Goal: Information Seeking & Learning: Understand process/instructions

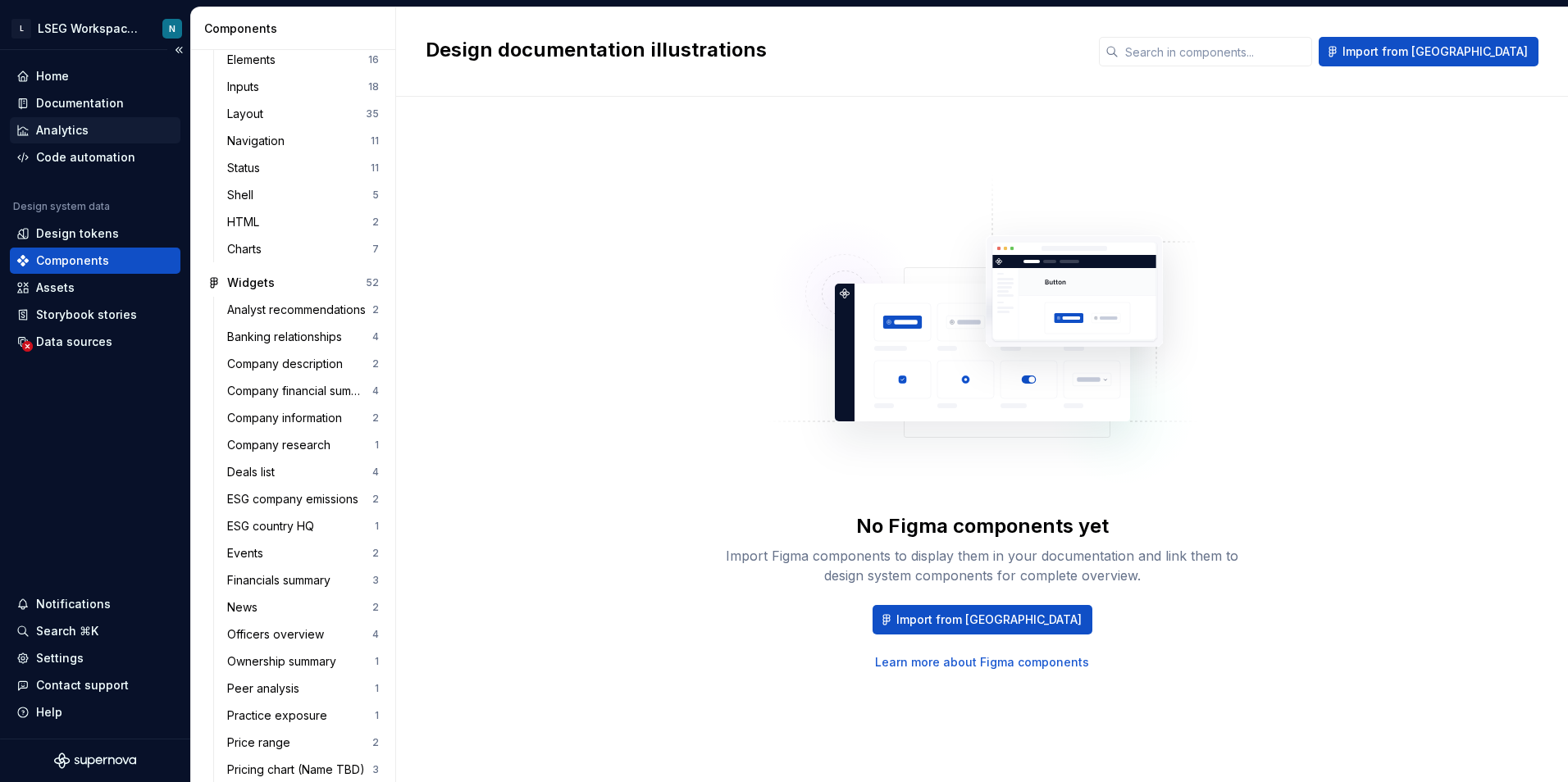
scroll to position [385, 0]
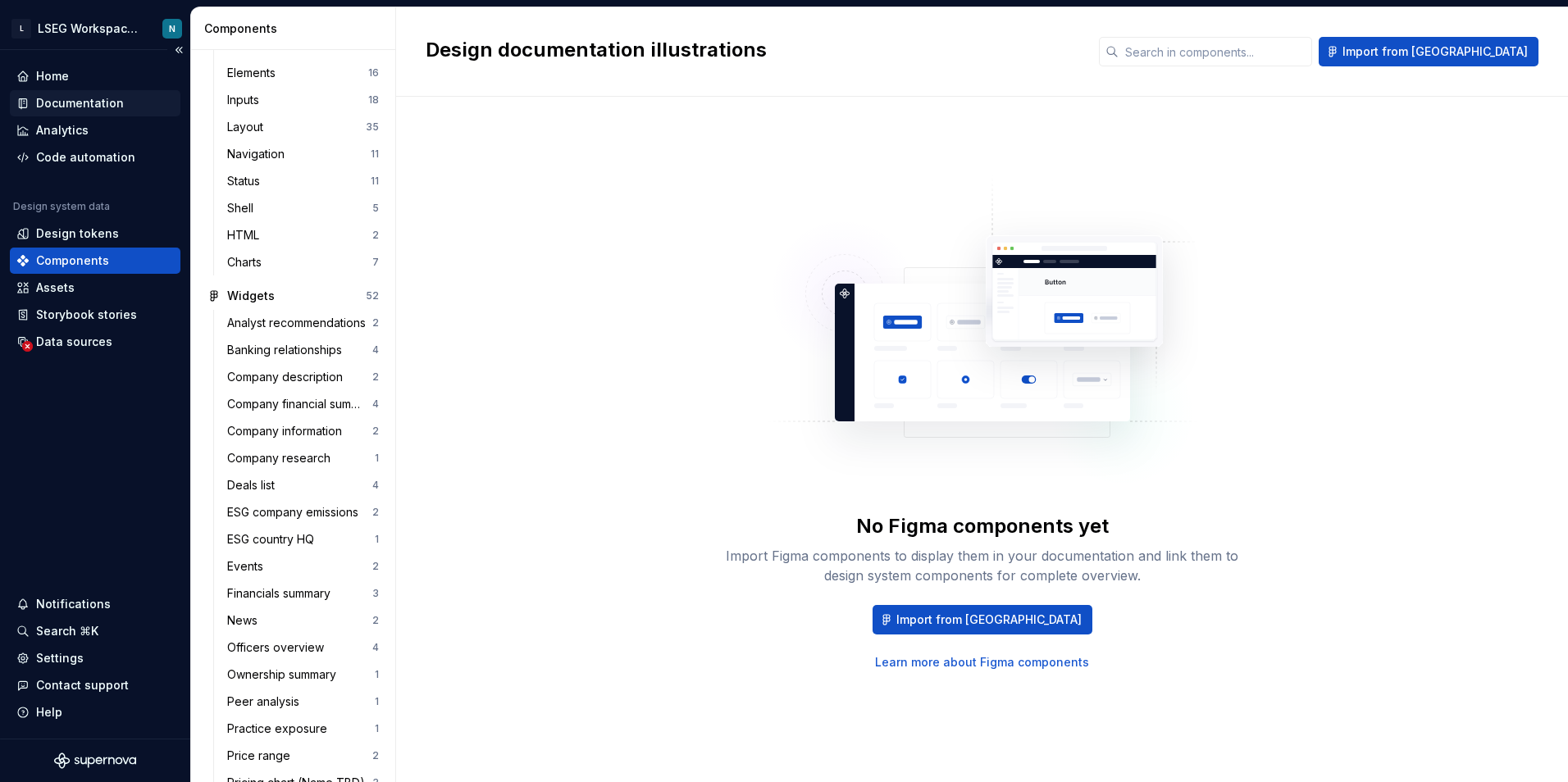
click at [66, 93] on div "Documentation" at bounding box center [95, 103] width 171 height 26
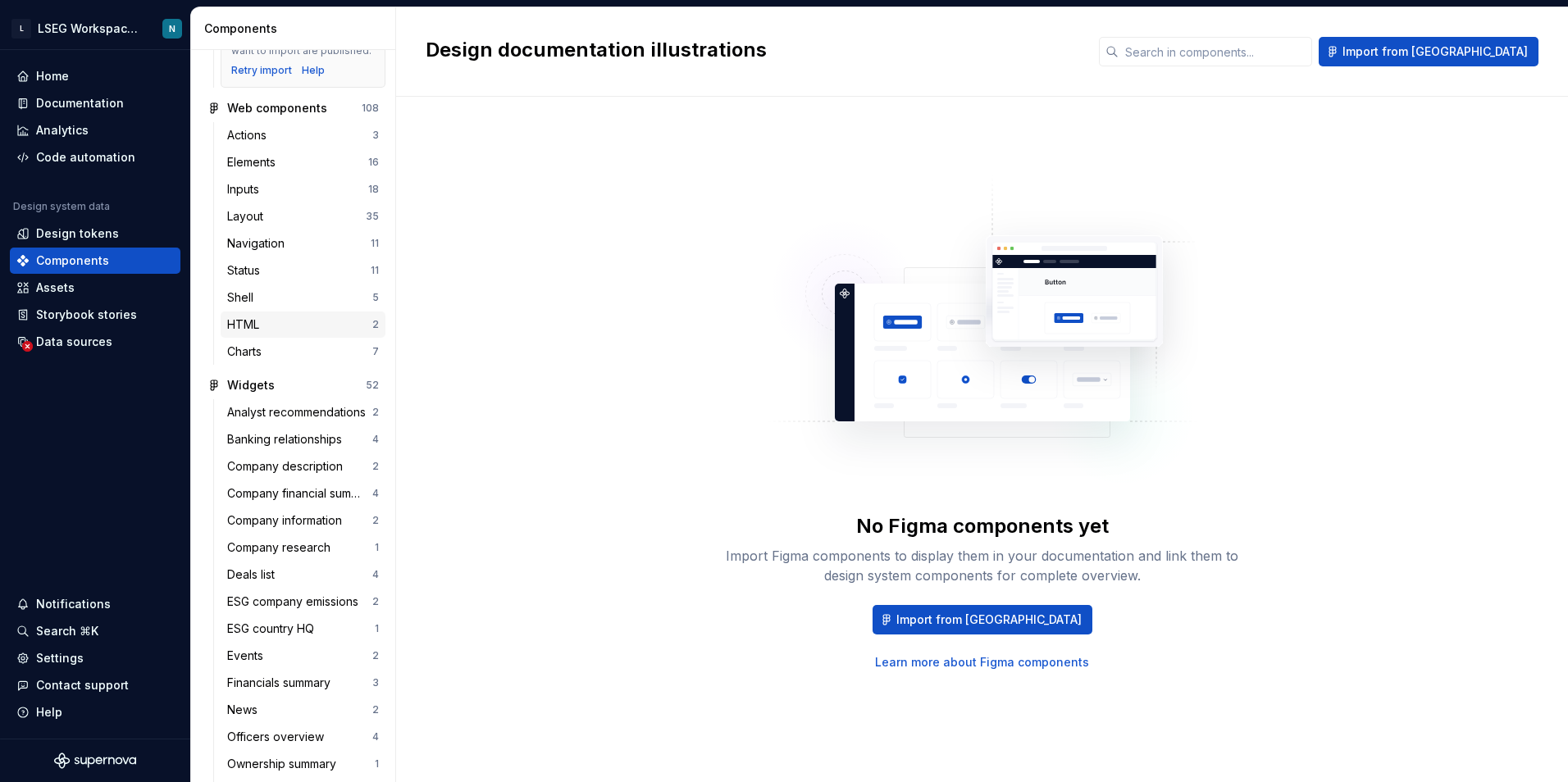
scroll to position [0, 0]
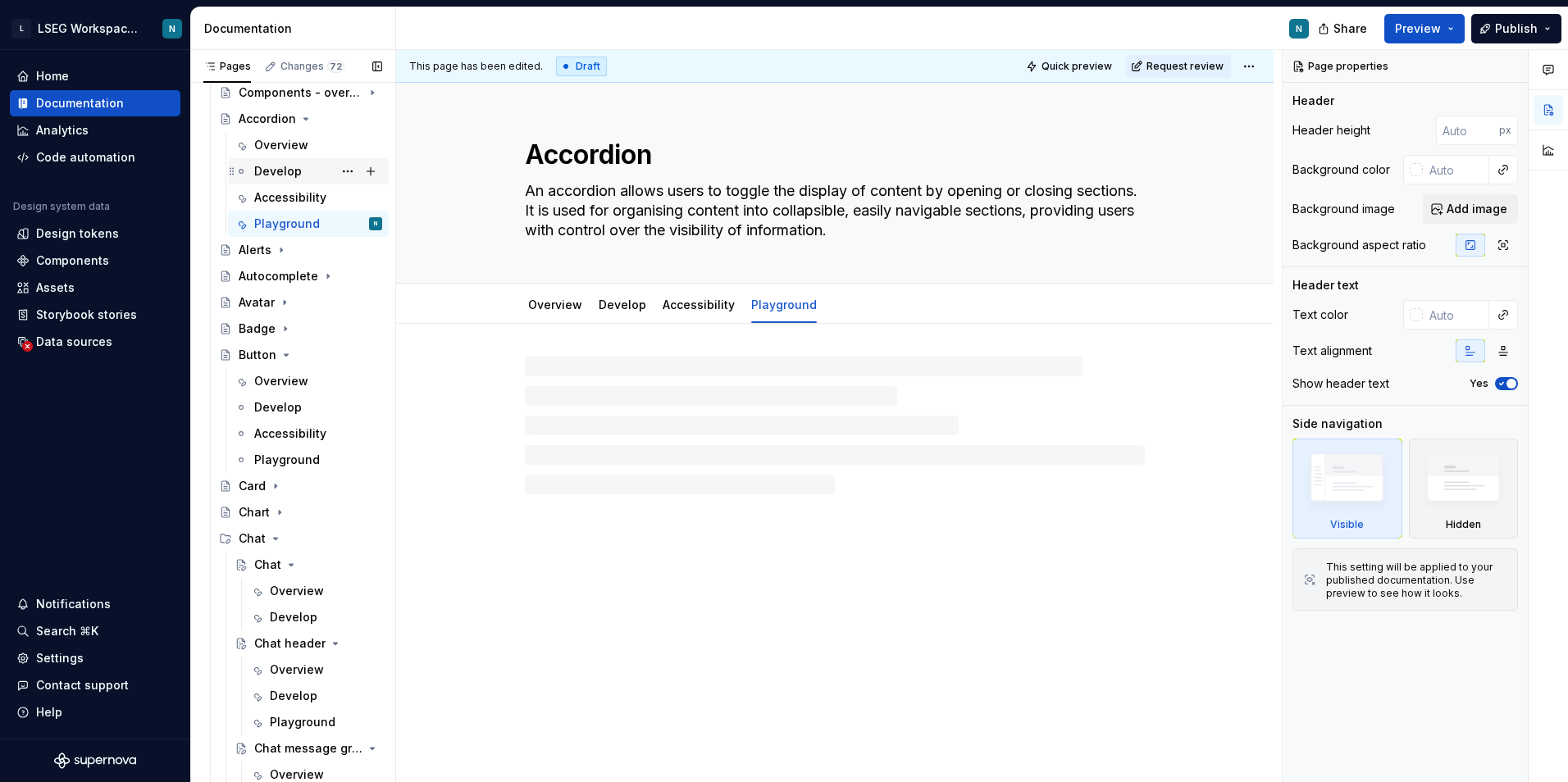
scroll to position [164, 0]
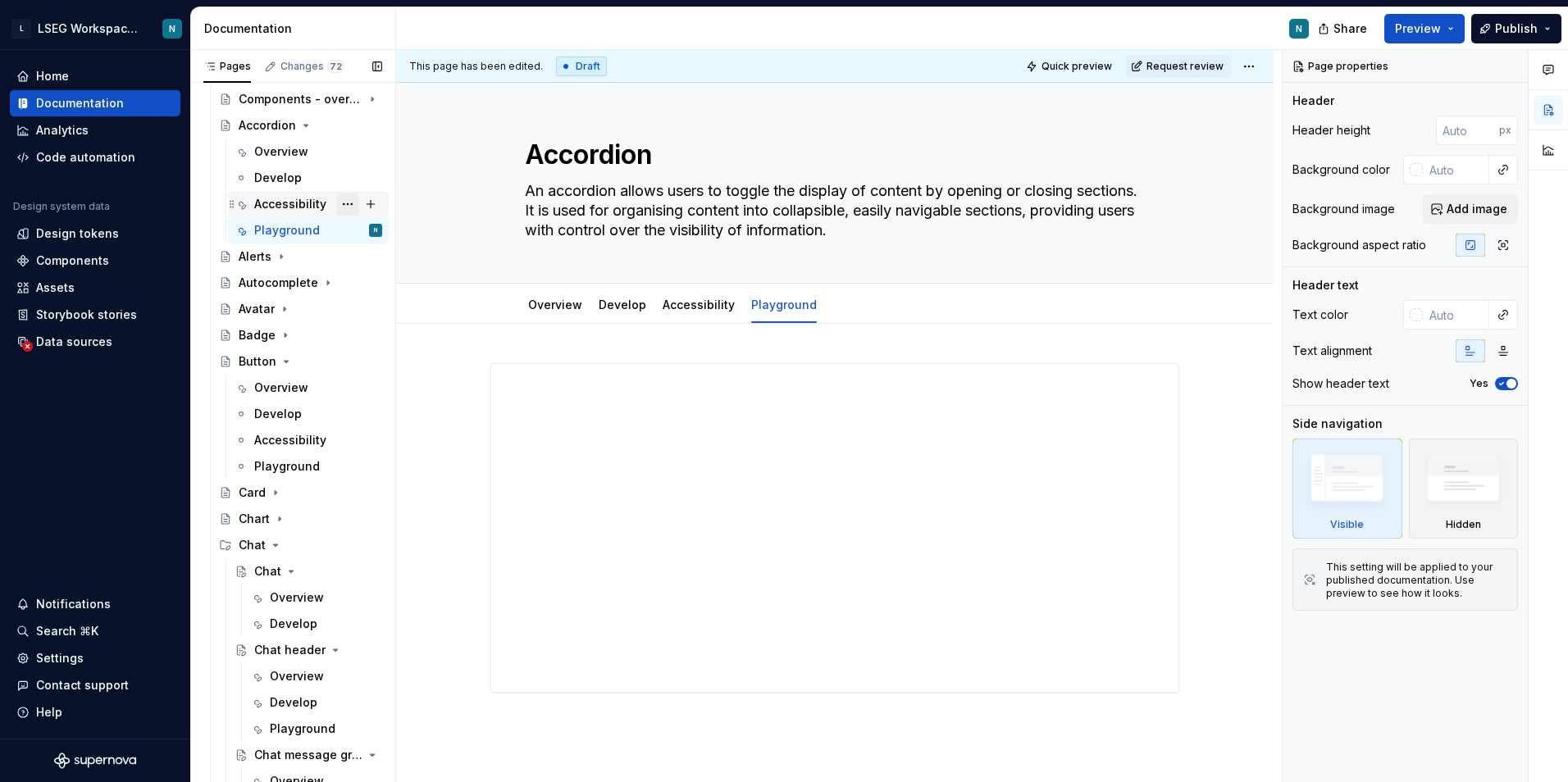
click at [341, 201] on button "Page tree" at bounding box center [347, 204] width 23 height 23
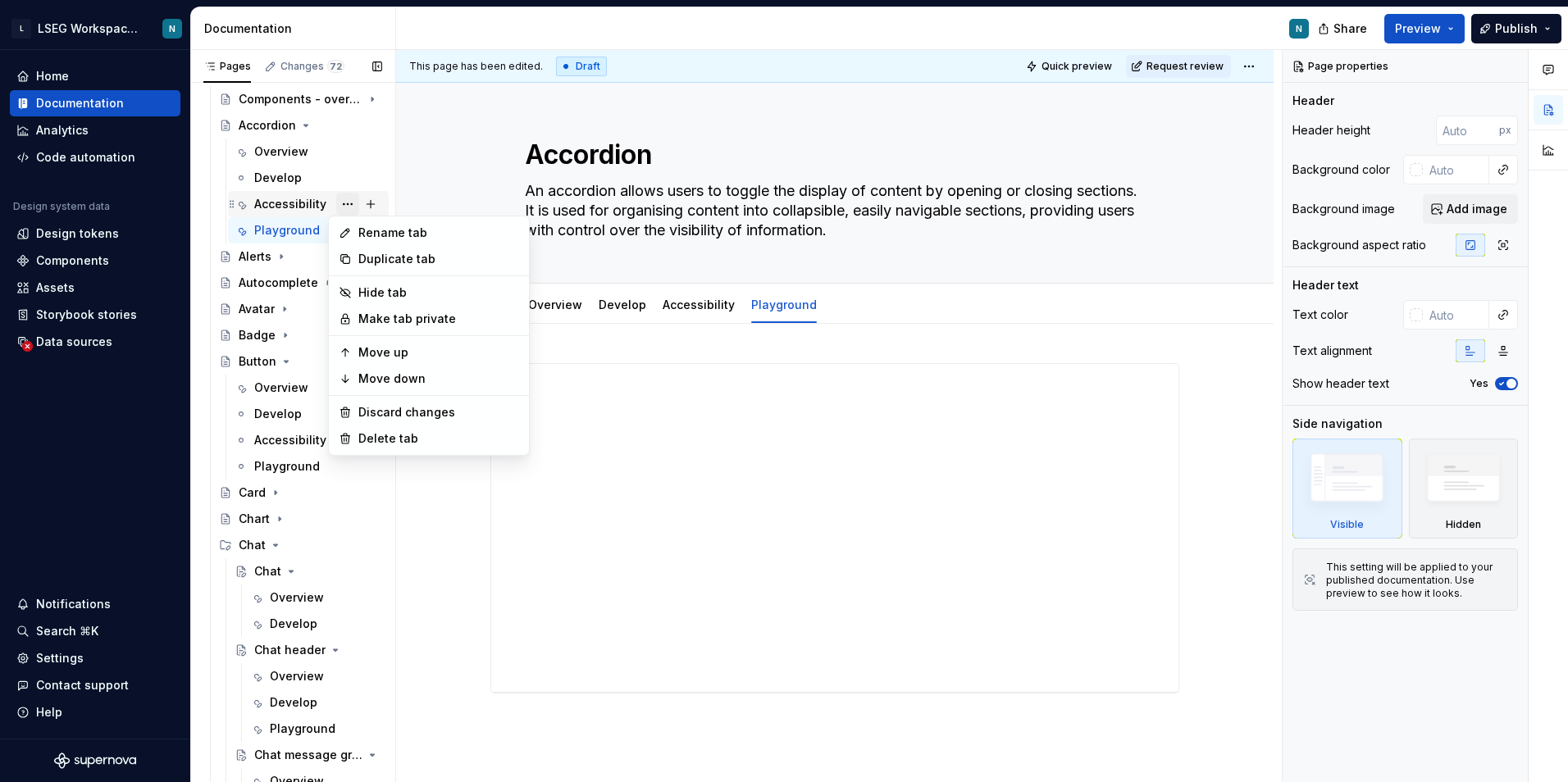
click at [339, 204] on div "Pages Changes 72 Add Accessibility guide for tree Page tree. Navigate the tree …" at bounding box center [293, 420] width 205 height 740
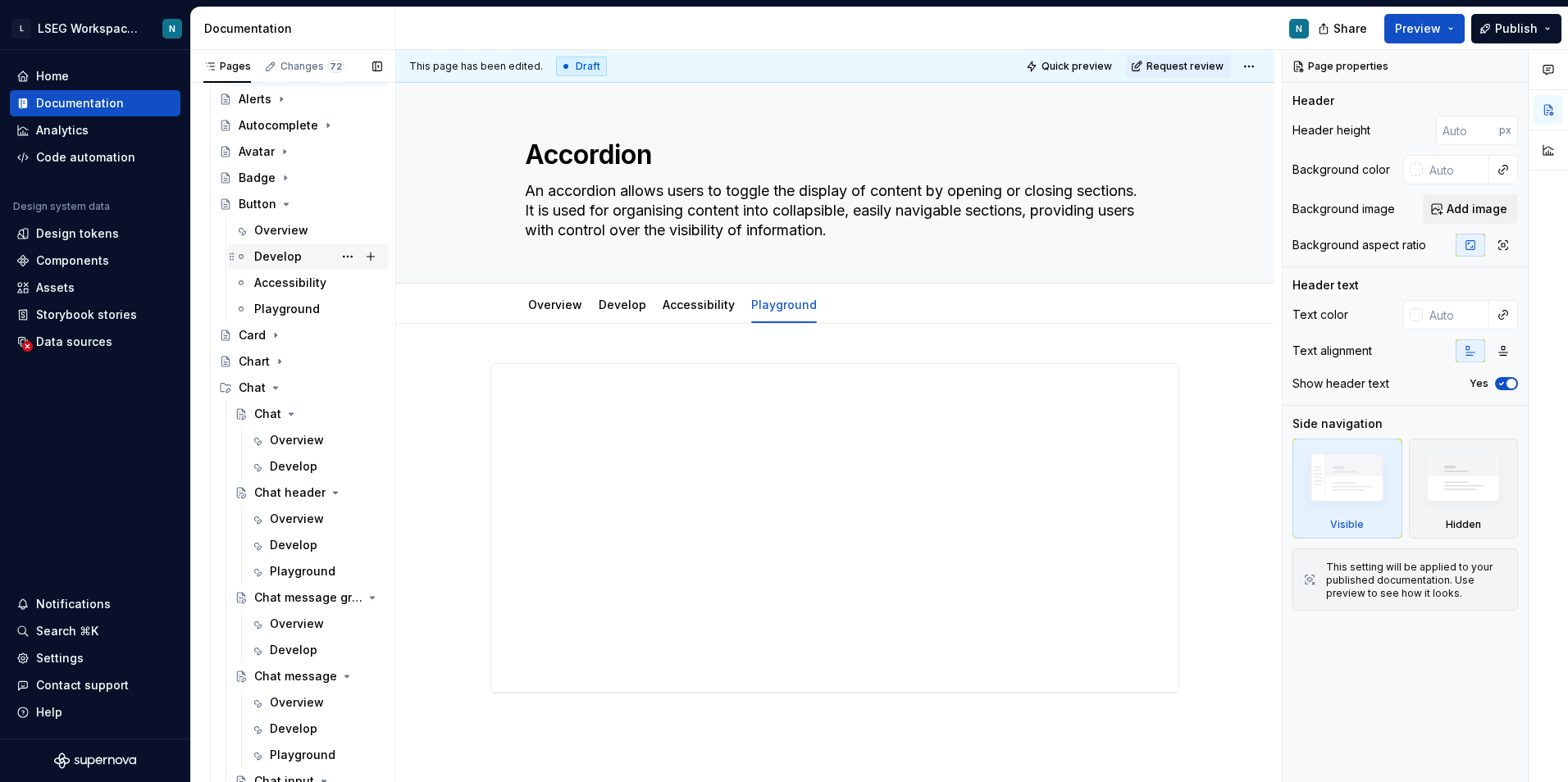
scroll to position [328, 0]
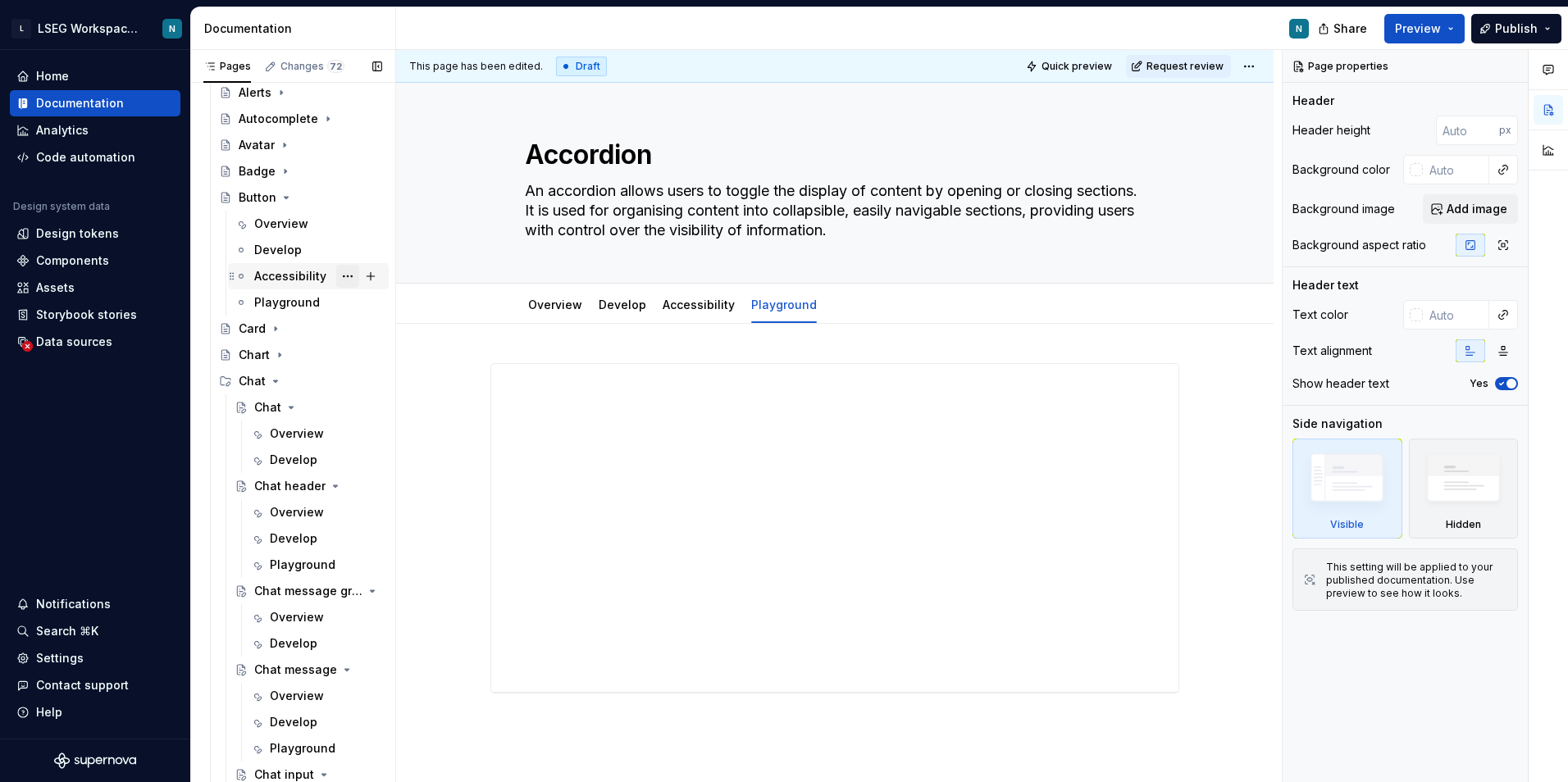
click at [338, 274] on button "Page tree" at bounding box center [347, 275] width 23 height 23
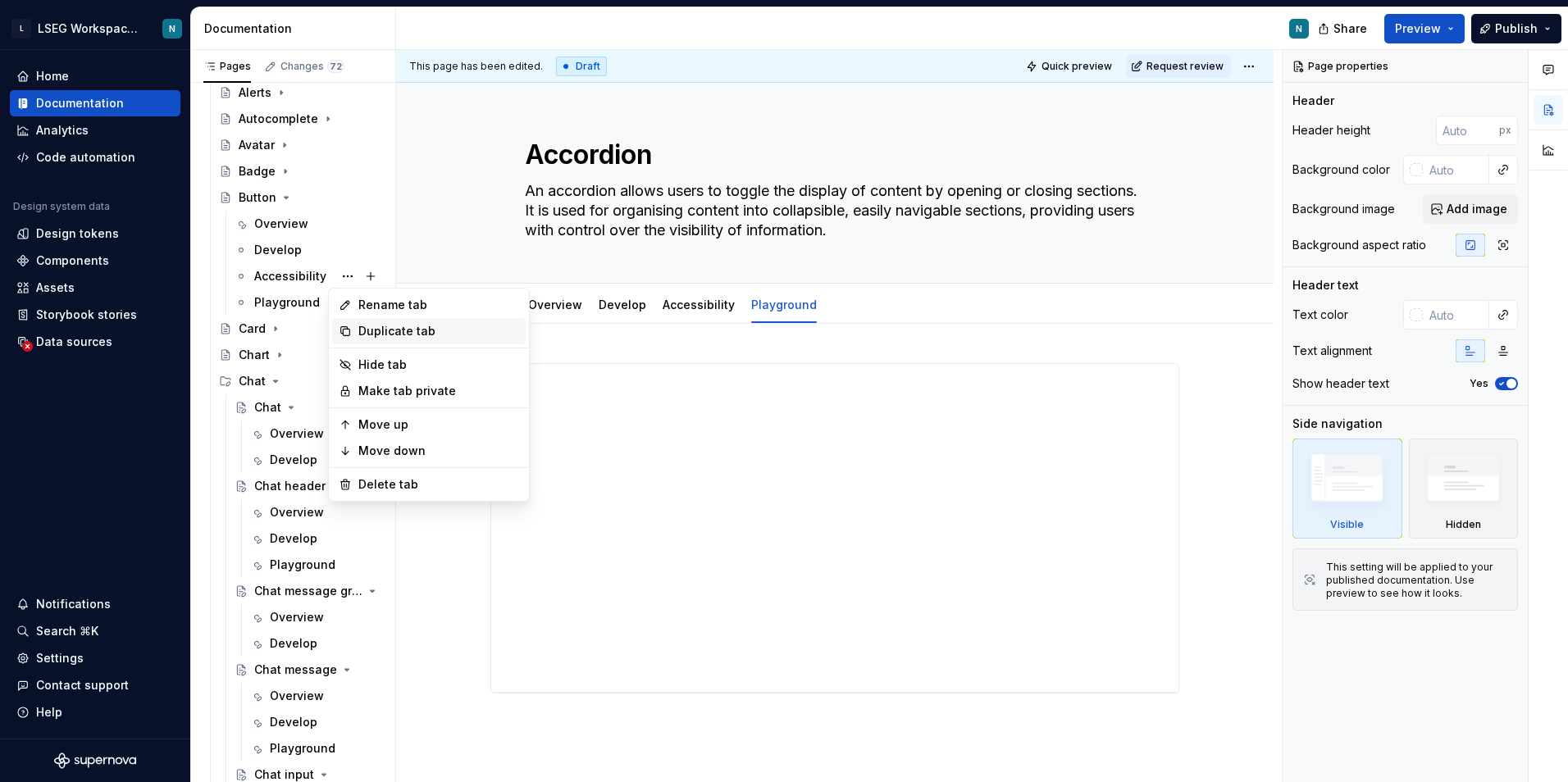
click at [341, 323] on div "Duplicate tab" at bounding box center [429, 331] width 194 height 26
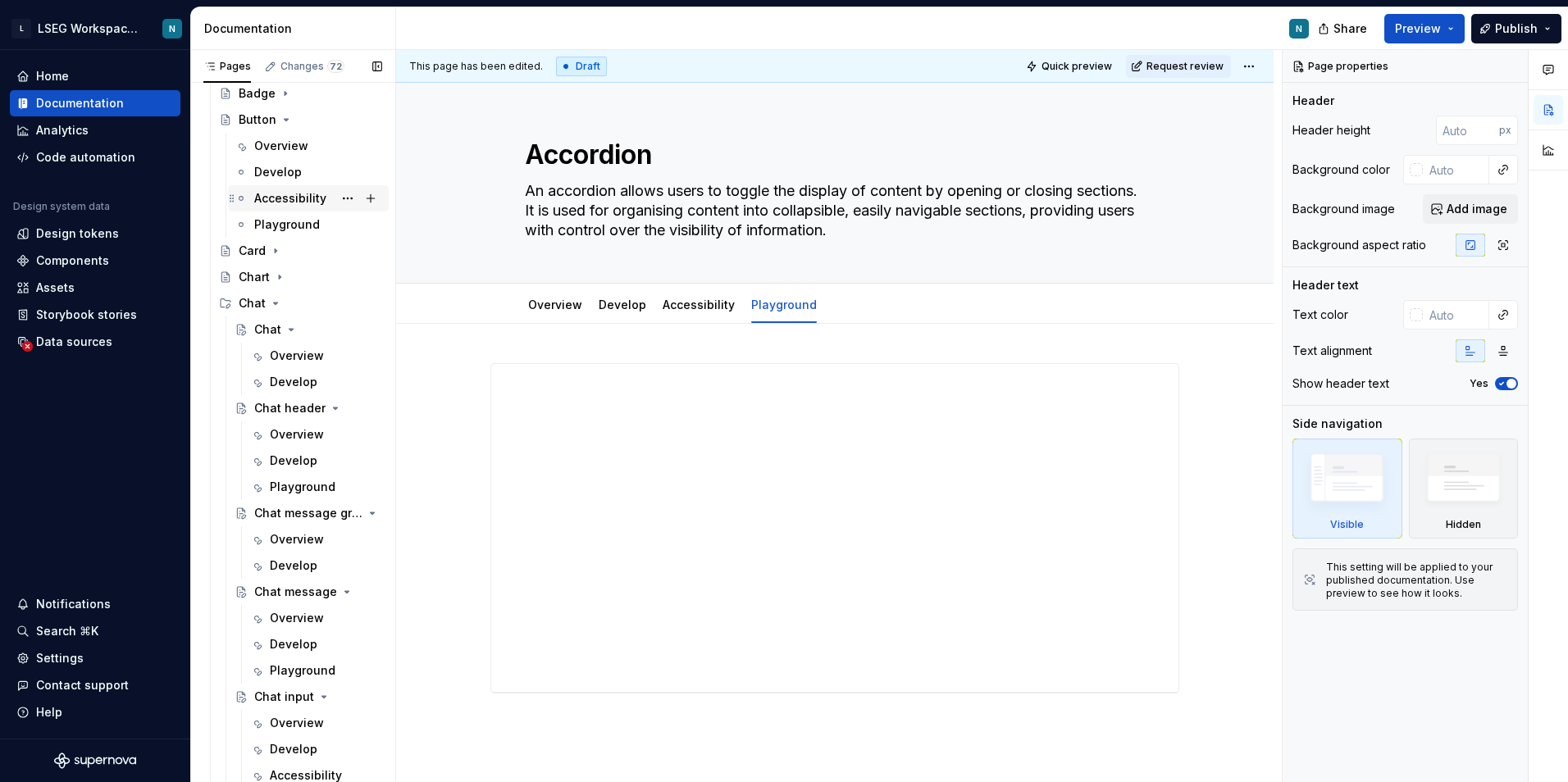
scroll to position [410, 0]
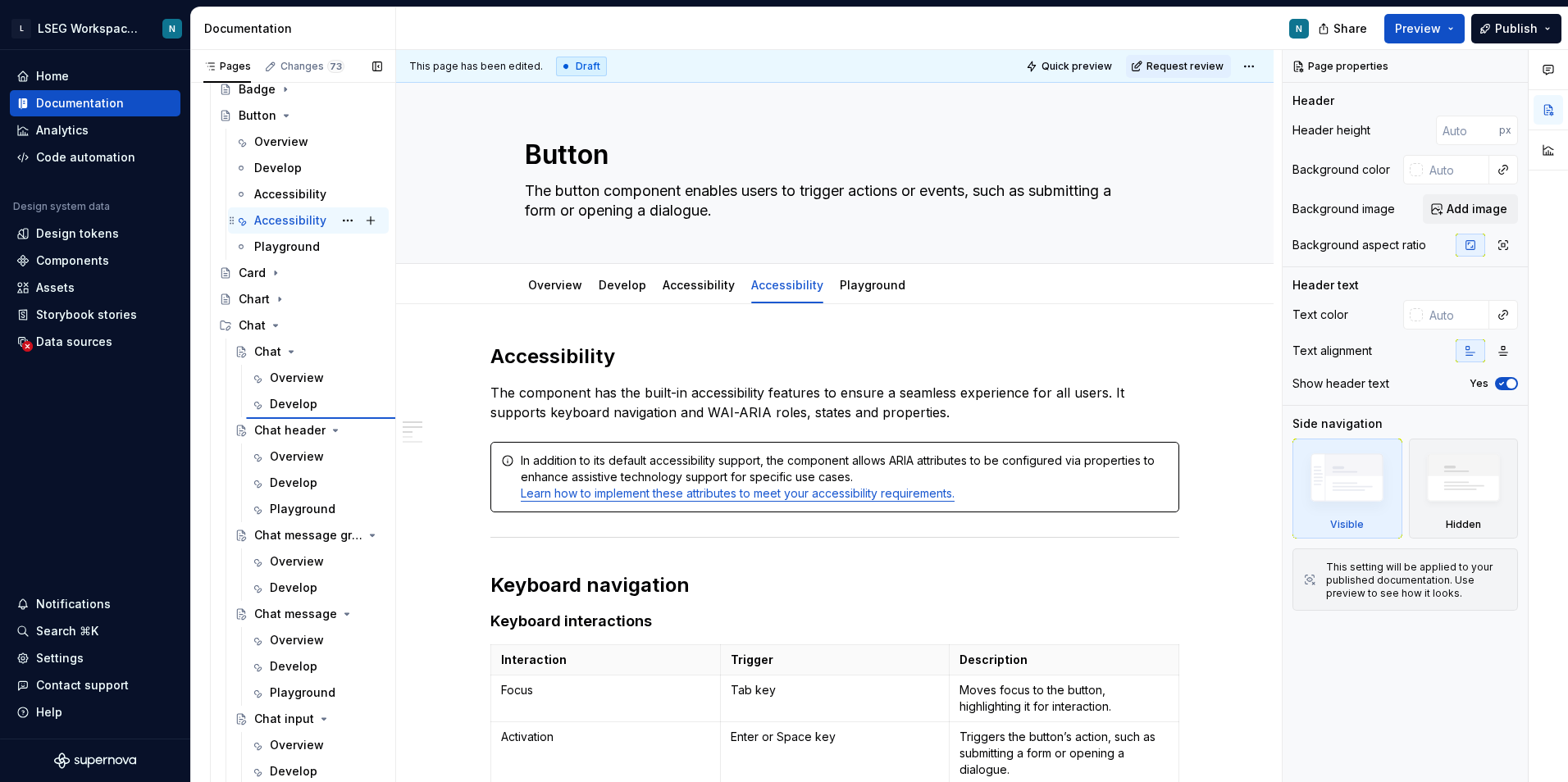
type textarea "*"
type textarea "Chat"
type textarea "The chat component is used for conversational interfaces. It supports both AI a…"
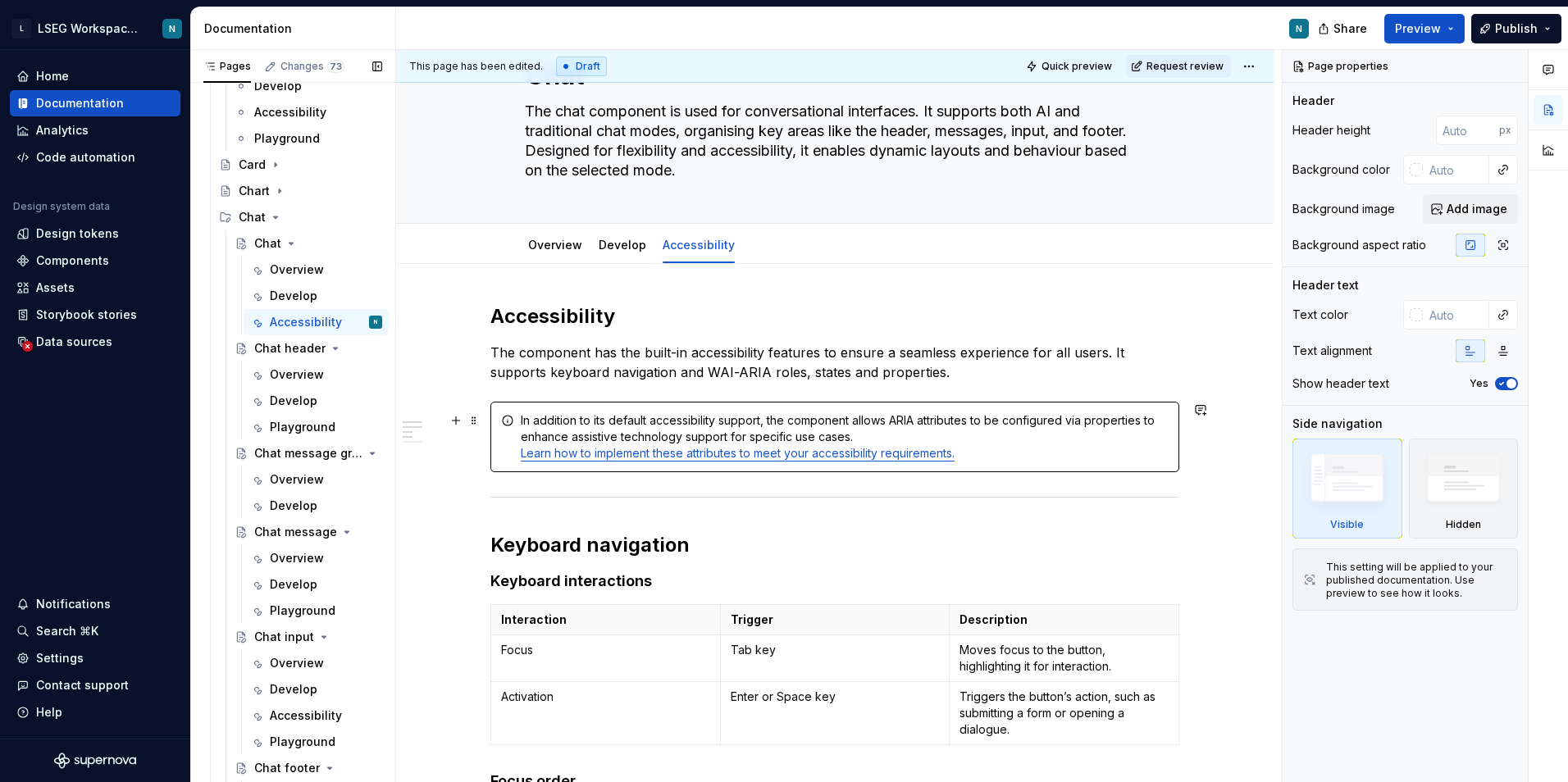
scroll to position [82, 0]
click at [954, 454] on link "Learn how to implement these attributes to meet your accessibility requirements." at bounding box center [737, 450] width 434 height 14
type textarea "*"
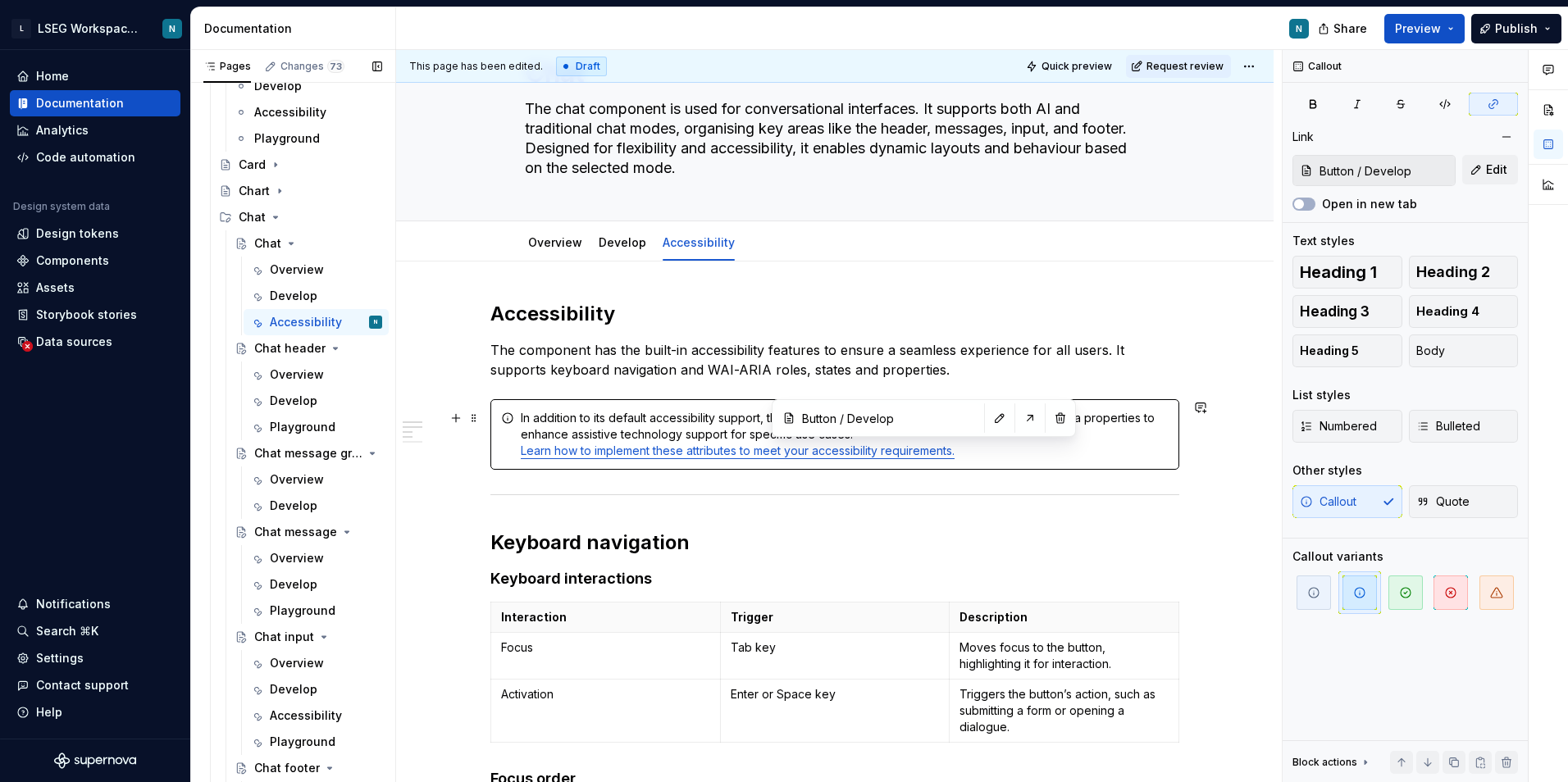
click at [917, 451] on link "Learn how to implement these attributes to meet your accessibility requirements." at bounding box center [737, 450] width 434 height 14
click at [902, 427] on input "Button / Develop" at bounding box center [888, 417] width 185 height 30
click at [988, 422] on button "button" at bounding box center [999, 417] width 23 height 23
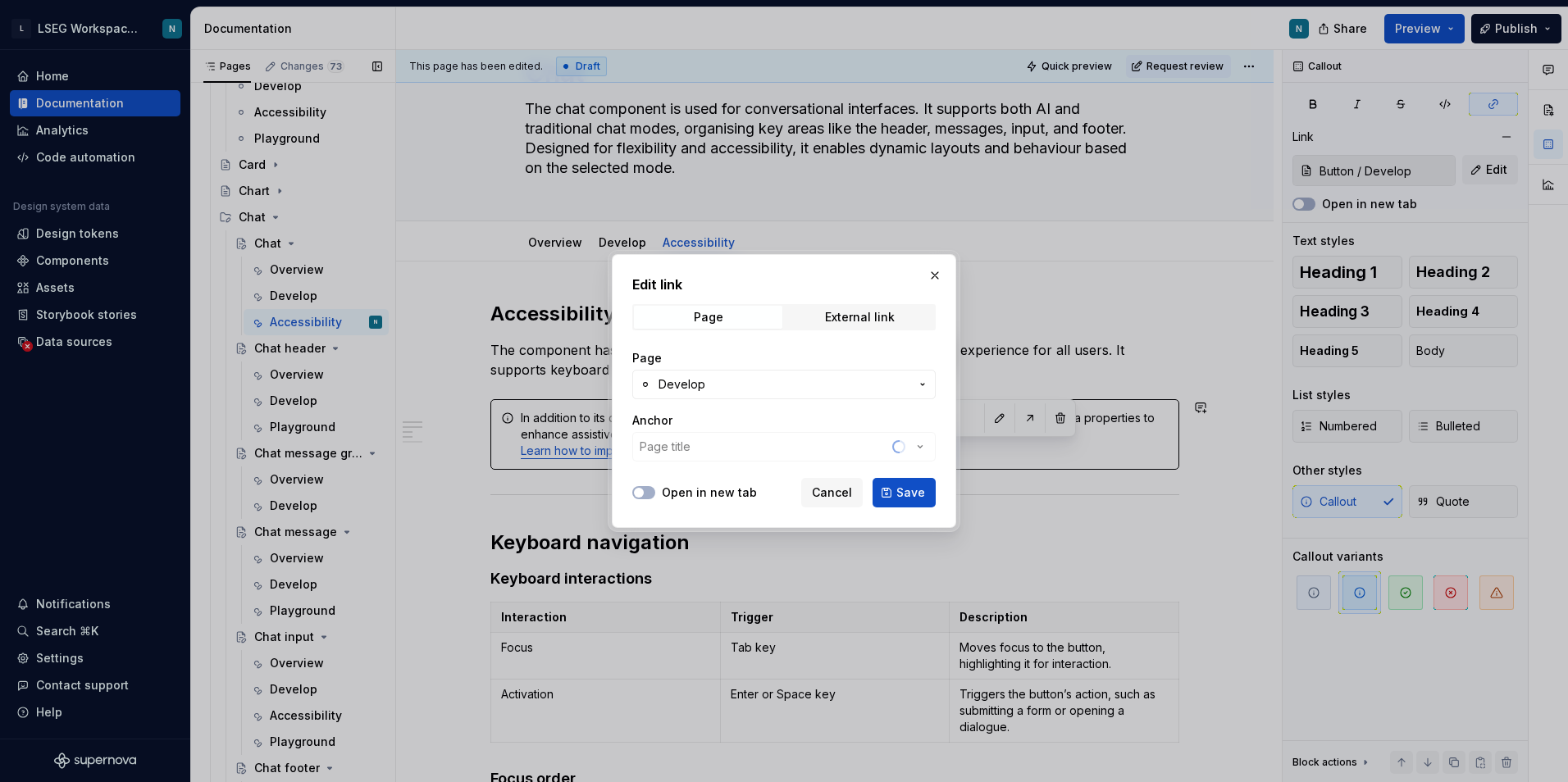
click at [730, 387] on span "Develop" at bounding box center [783, 384] width 251 height 16
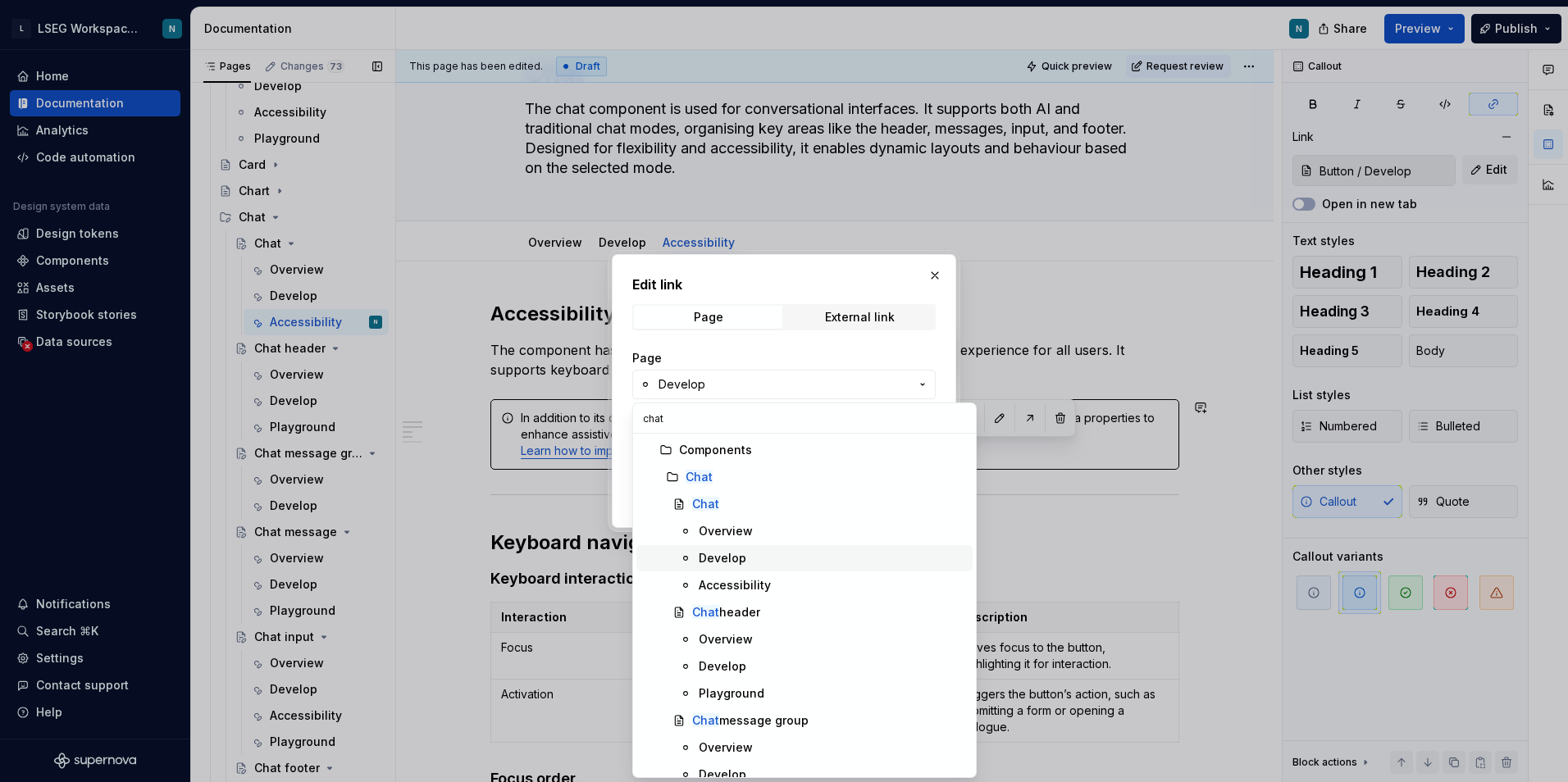
type input "chat"
click at [736, 558] on div "Develop" at bounding box center [723, 558] width 48 height 16
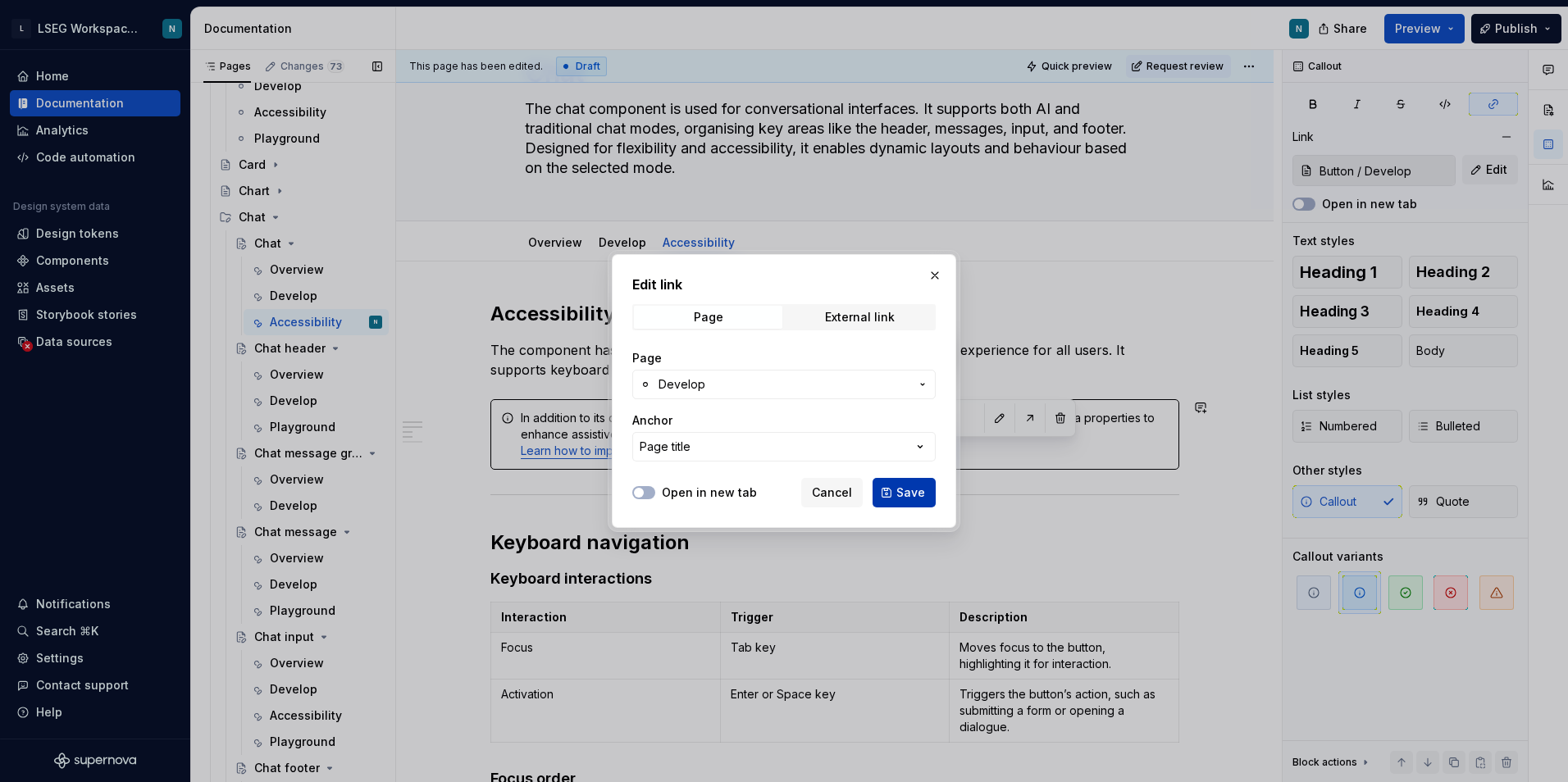
click at [910, 493] on span "Save" at bounding box center [911, 492] width 29 height 16
type textarea "*"
type input "Chat / Develop"
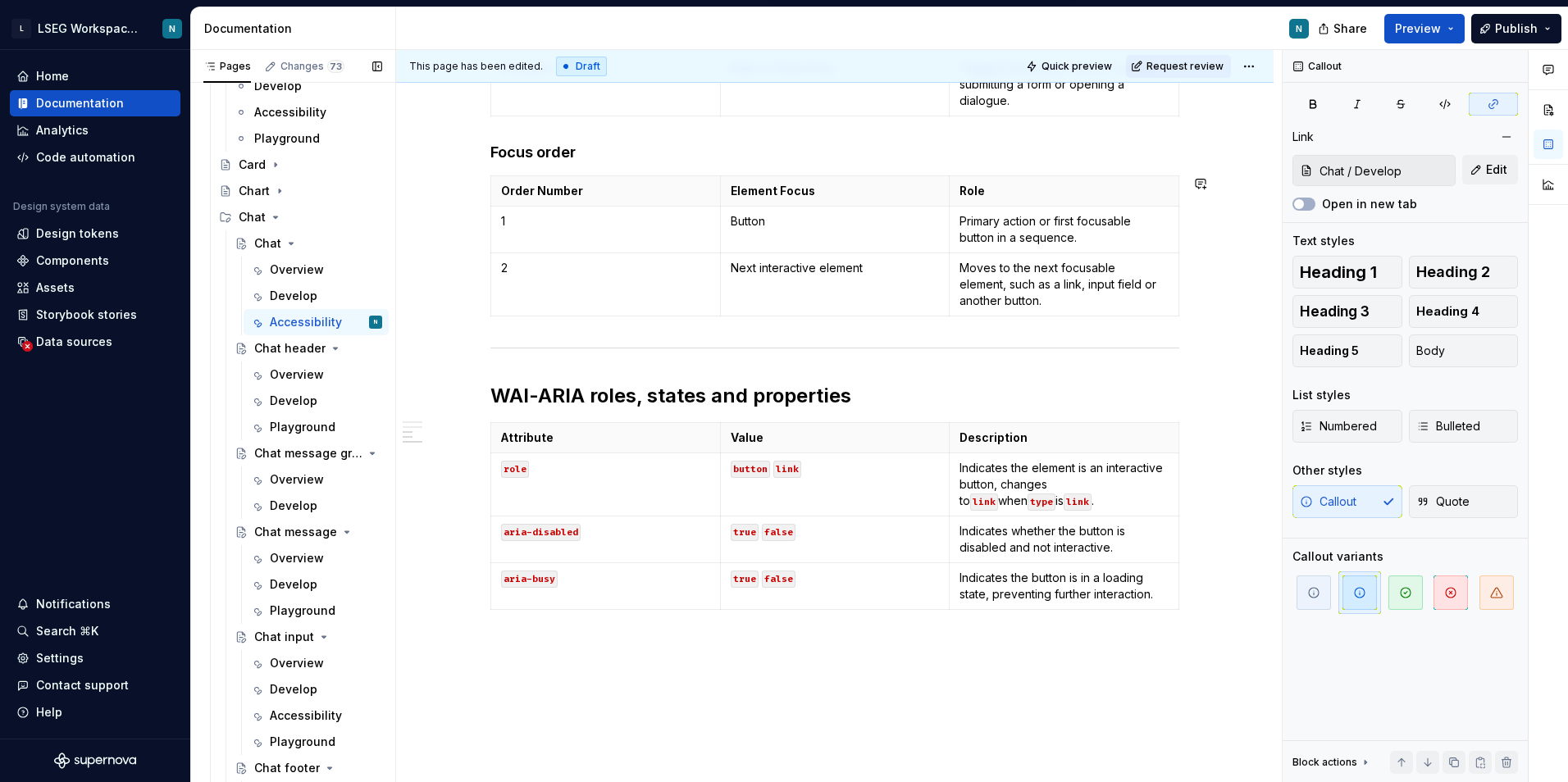
scroll to position [738, 0]
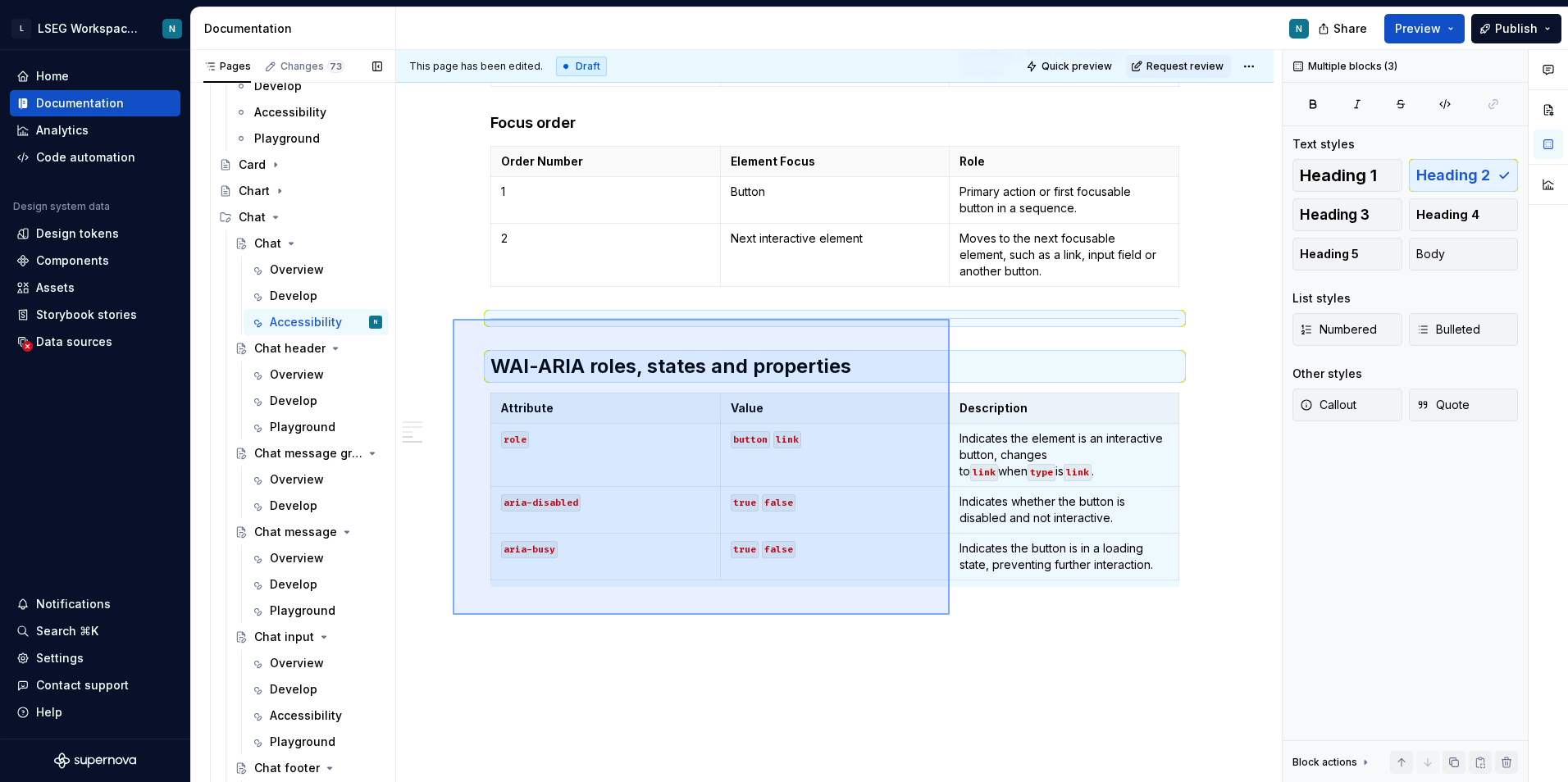
drag, startPoint x: 950, startPoint y: 615, endPoint x: 452, endPoint y: 319, distance: 579.3
click at [452, 319] on div "This page has been edited. Draft Quick preview Request review Chat The chat com…" at bounding box center [838, 416] width 885 height 733
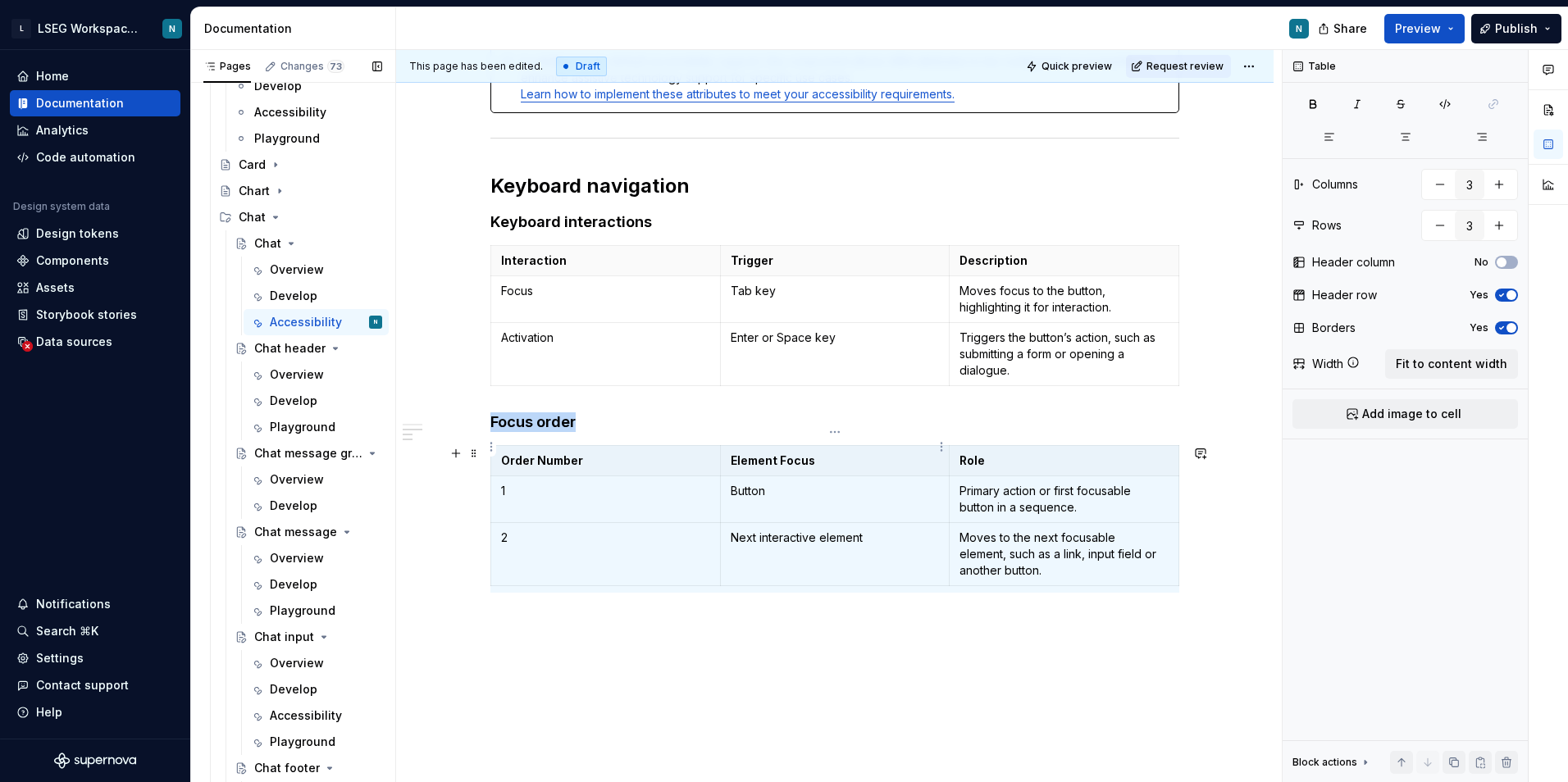
scroll to position [433, 0]
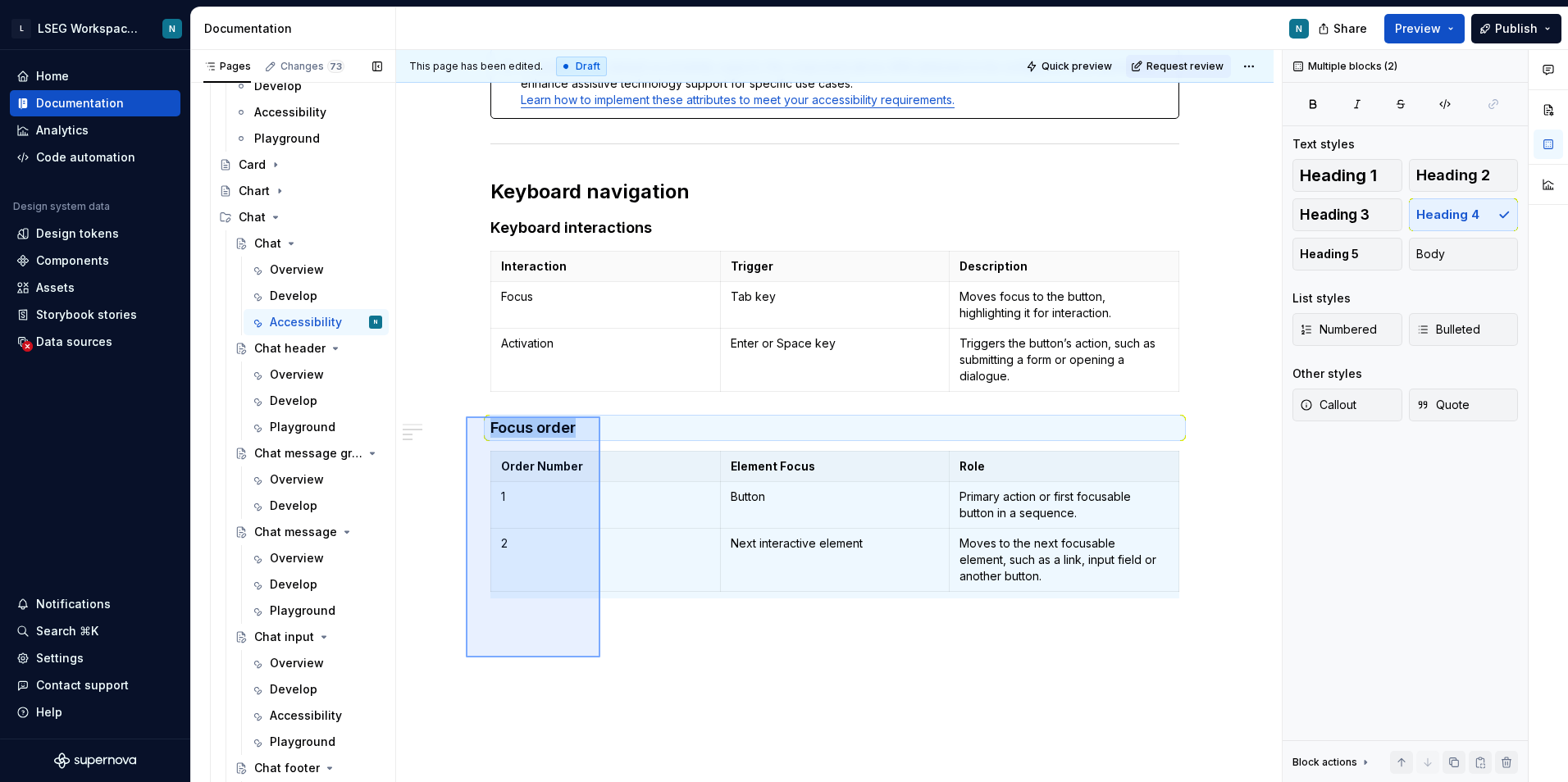
click at [466, 416] on div "This page has been edited. Draft Quick preview Request review Chat The chat com…" at bounding box center [838, 416] width 885 height 733
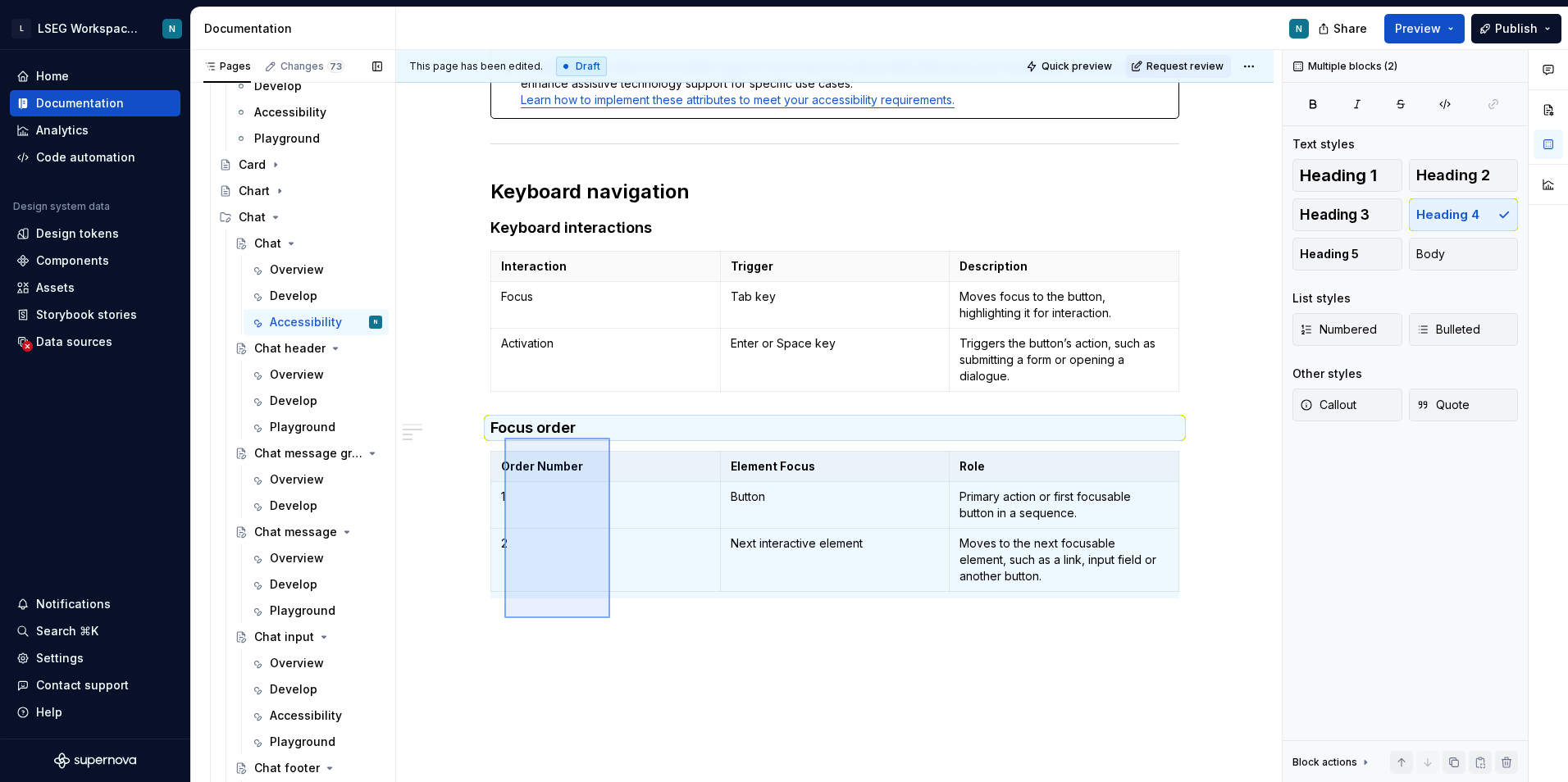
drag, startPoint x: 520, startPoint y: 504, endPoint x: 500, endPoint y: 426, distance: 80.5
click at [500, 426] on div "This page has been edited. Draft Quick preview Request review Chat The chat com…" at bounding box center [838, 416] width 885 height 733
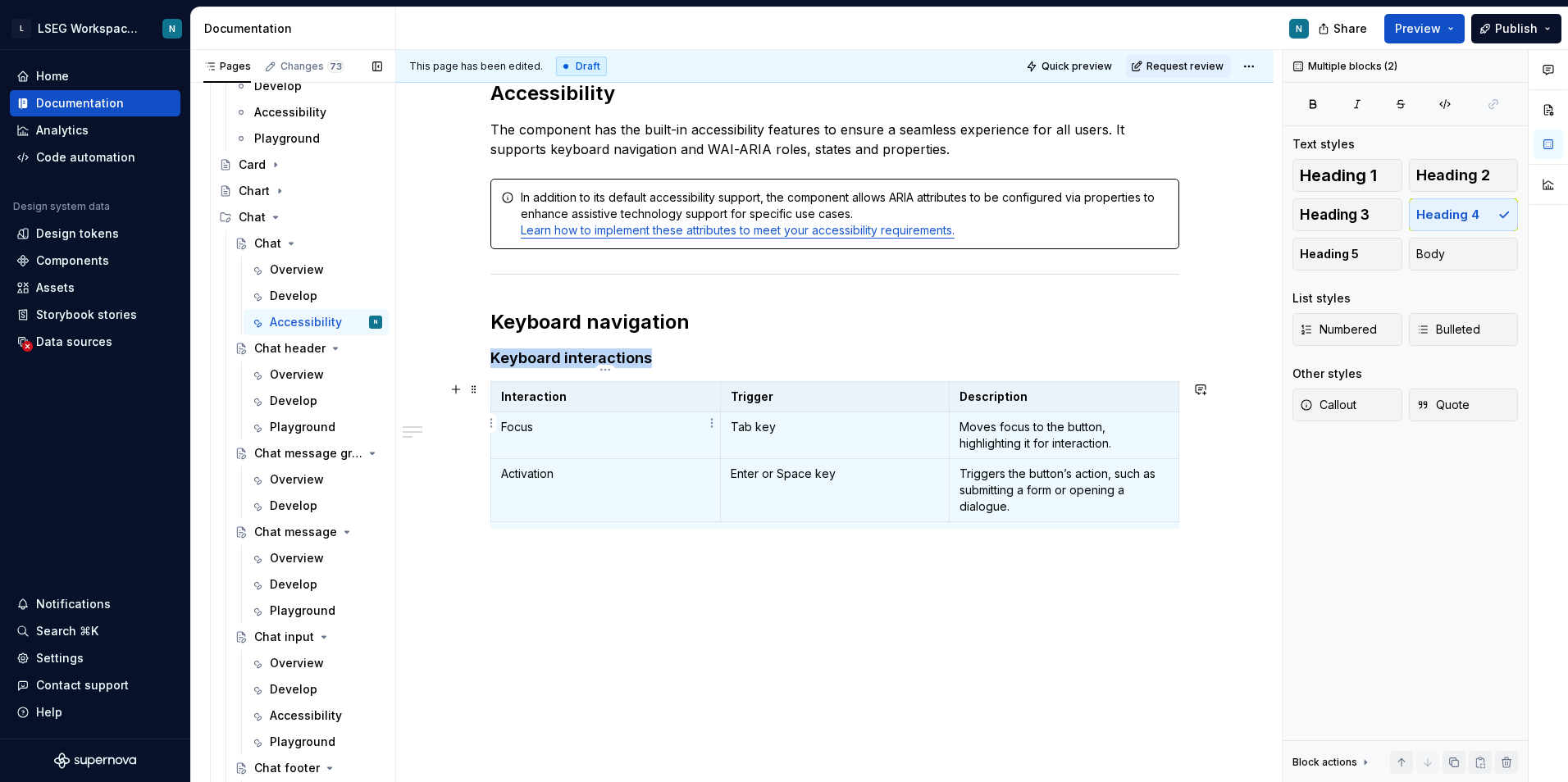
click at [628, 428] on td "Focus" at bounding box center [606, 435] width 230 height 47
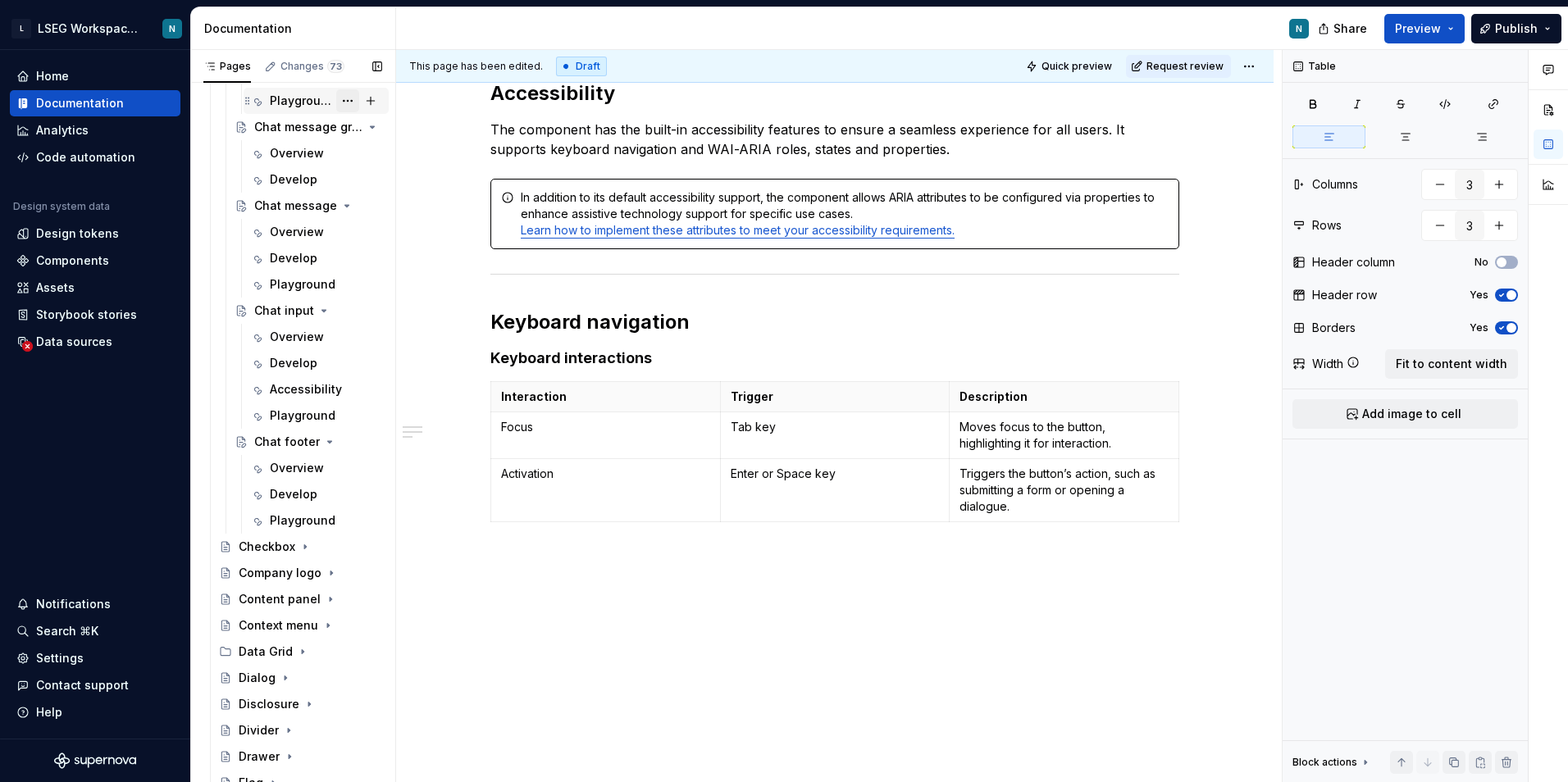
scroll to position [819, 0]
click at [768, 428] on p "Tab key" at bounding box center [835, 427] width 209 height 16
click at [775, 426] on p "Tab key" at bounding box center [835, 427] width 209 height 16
drag, startPoint x: 960, startPoint y: 429, endPoint x: 1131, endPoint y: 445, distance: 171.7
click at [1131, 445] on p "Moves focus to the button, highlighting it for interaction." at bounding box center [1064, 435] width 209 height 33
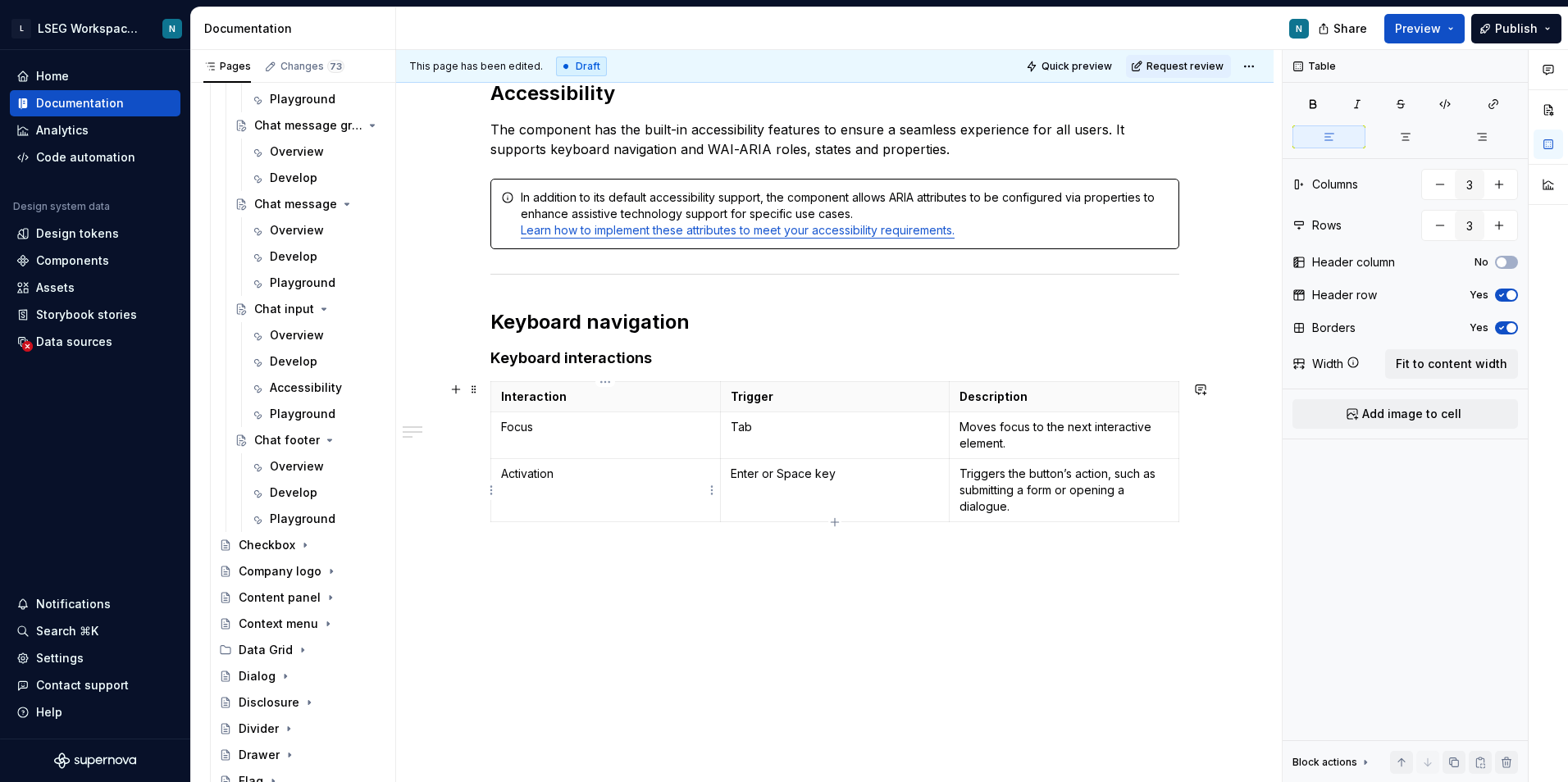
click at [546, 481] on p "Activation" at bounding box center [605, 473] width 209 height 16
click at [545, 481] on p "Activation" at bounding box center [605, 473] width 209 height 16
drag, startPoint x: 729, startPoint y: 478, endPoint x: 843, endPoint y: 480, distance: 114.0
click at [843, 480] on td "Enter or Space key" at bounding box center [835, 490] width 230 height 63
type textarea "*"
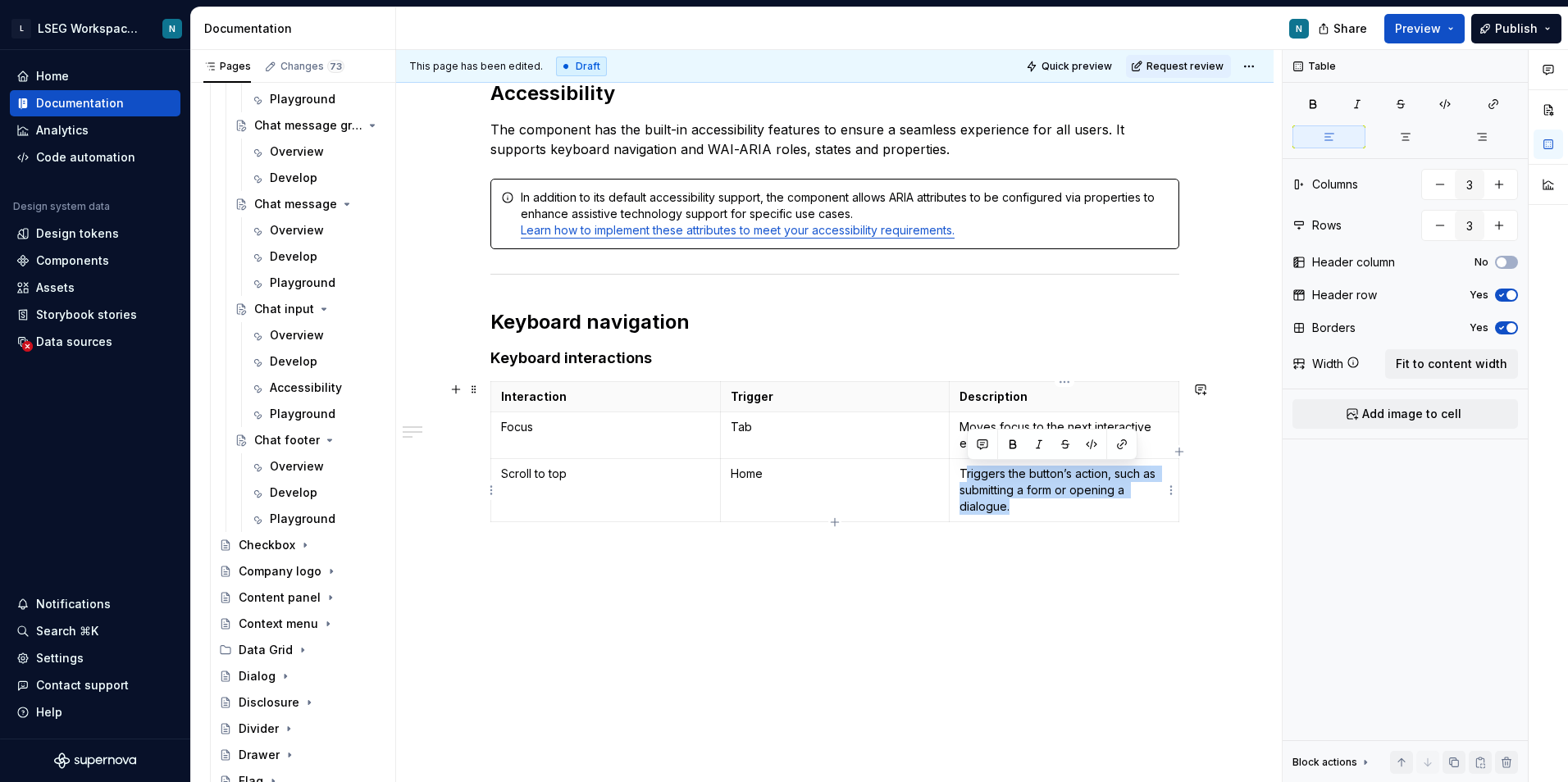
drag, startPoint x: 964, startPoint y: 472, endPoint x: 1037, endPoint y: 512, distance: 83.2
click at [1048, 511] on p "Triggers the button’s action, such as submitting a form or opening a dialogue." at bounding box center [1064, 490] width 209 height 49
click at [1018, 509] on p "Triggers the button’s action, such as submitting a form or opening a dialogue." at bounding box center [1064, 490] width 209 height 49
drag, startPoint x: 1015, startPoint y: 509, endPoint x: 956, endPoint y: 474, distance: 68.6
click at [956, 474] on td "Triggers the button’s action, such as submitting a form or opening a dialogue." at bounding box center [1065, 490] width 230 height 63
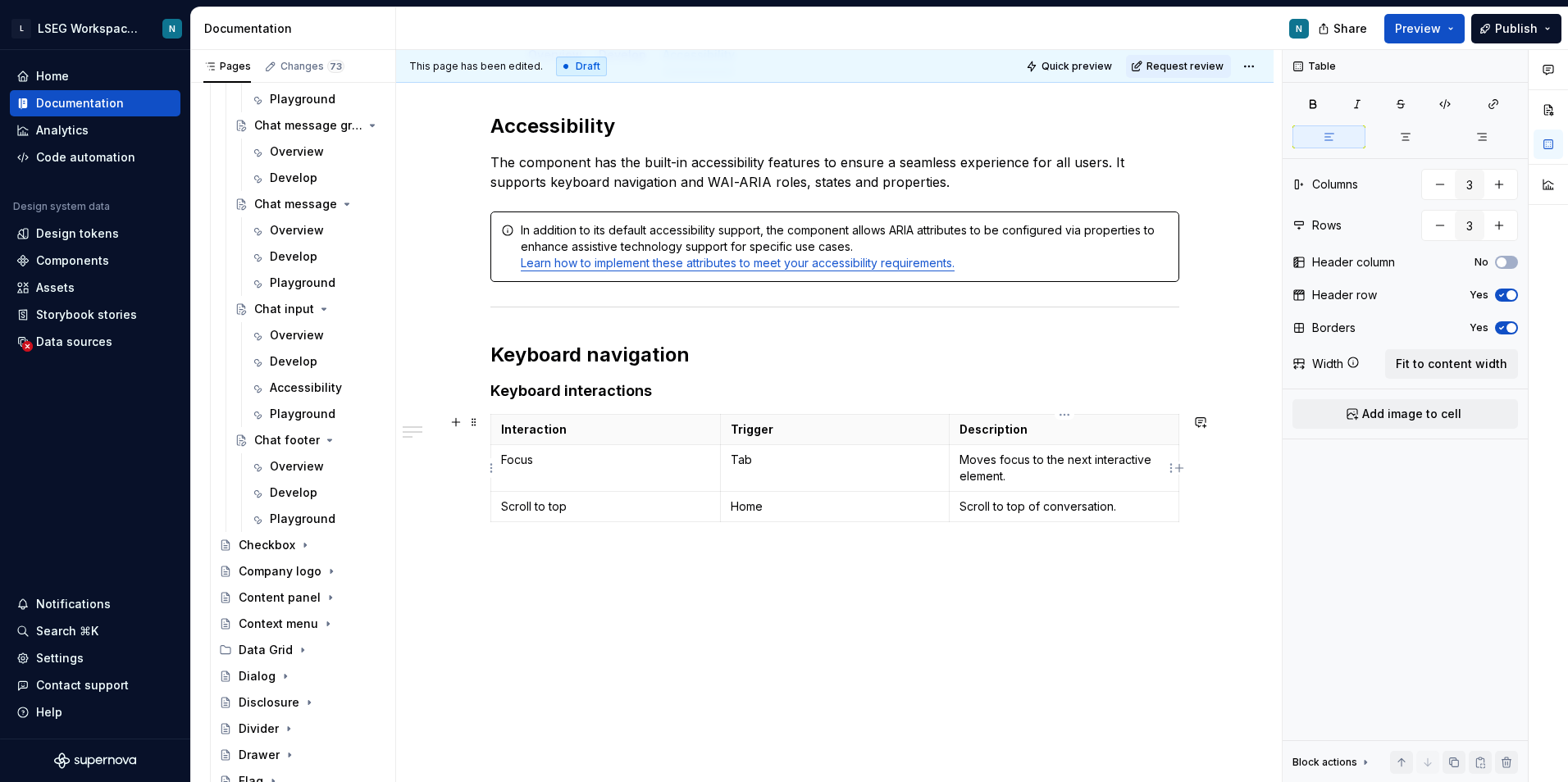
scroll to position [269, 0]
type input "4"
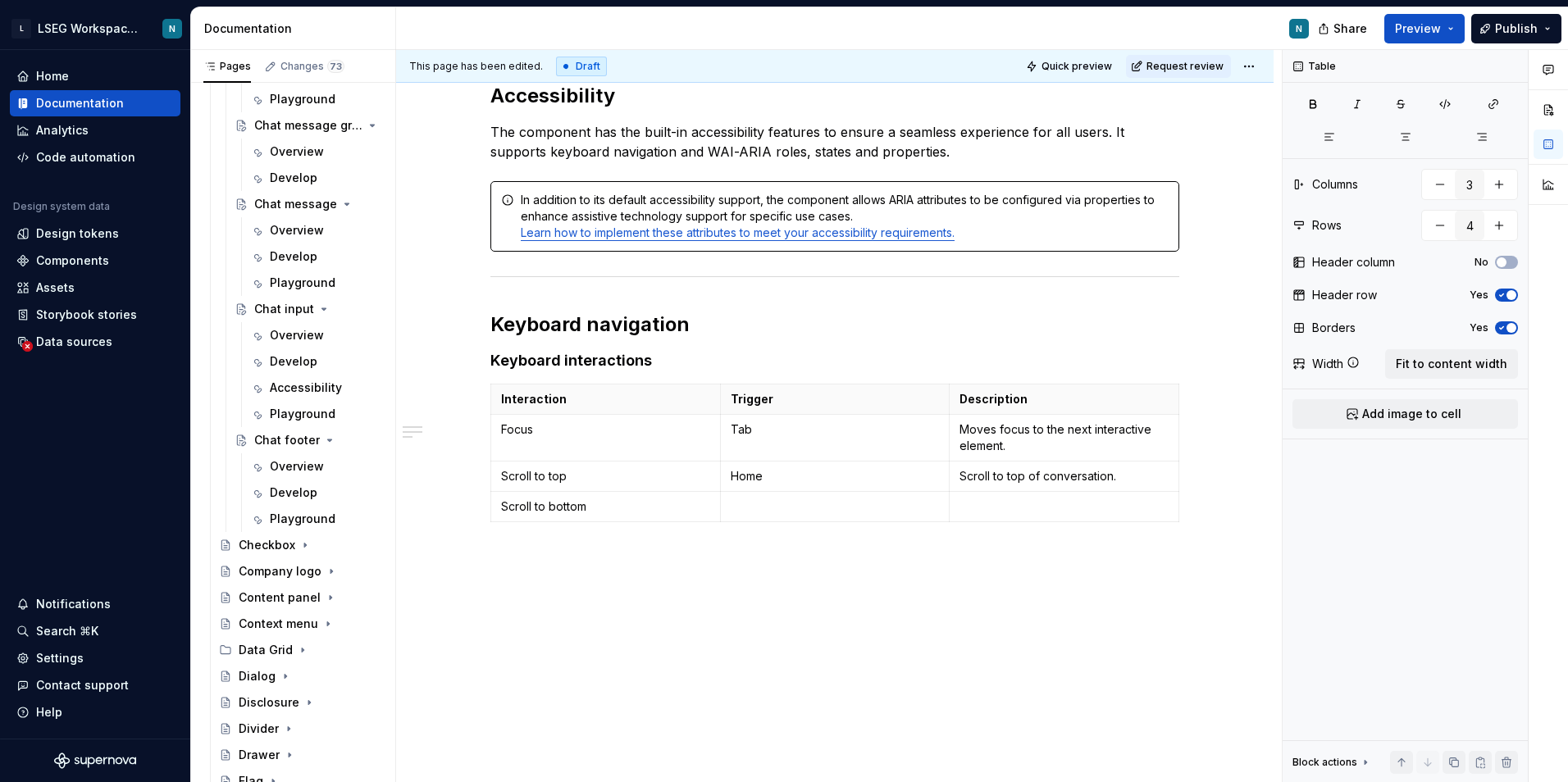
type textarea "*"
type input "5"
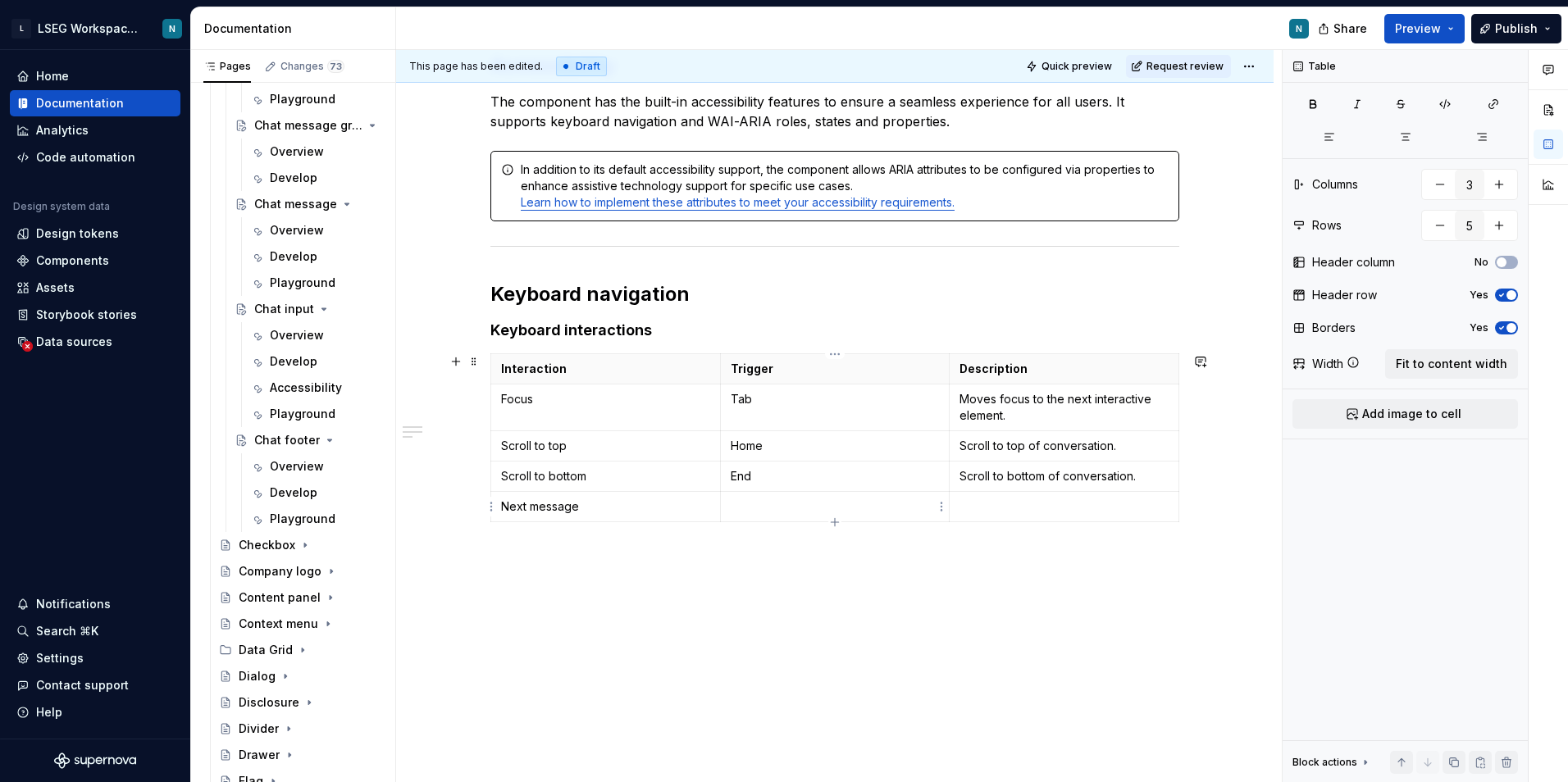
click at [761, 518] on td at bounding box center [835, 507] width 230 height 31
type textarea "*"
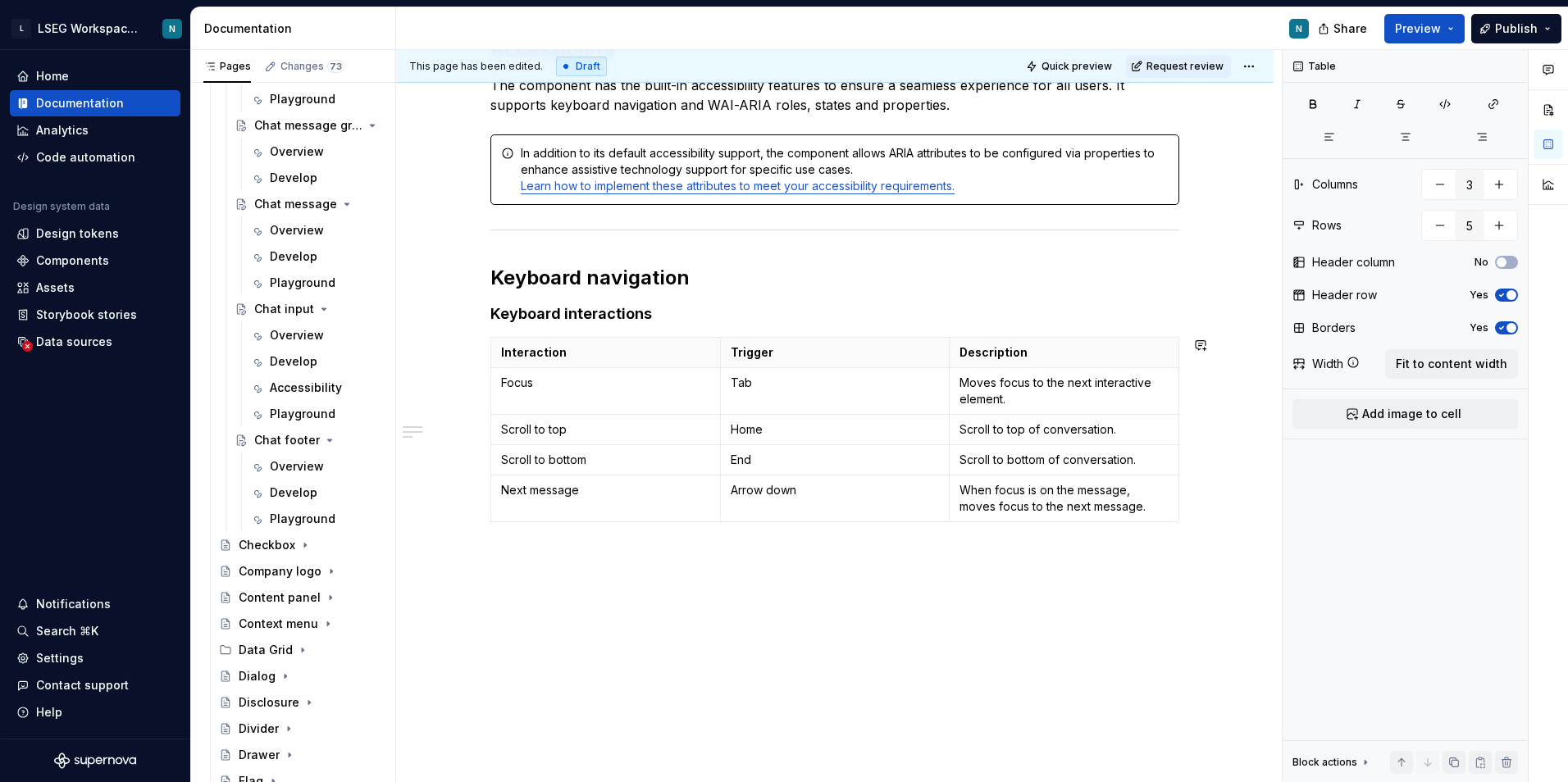
type input "6"
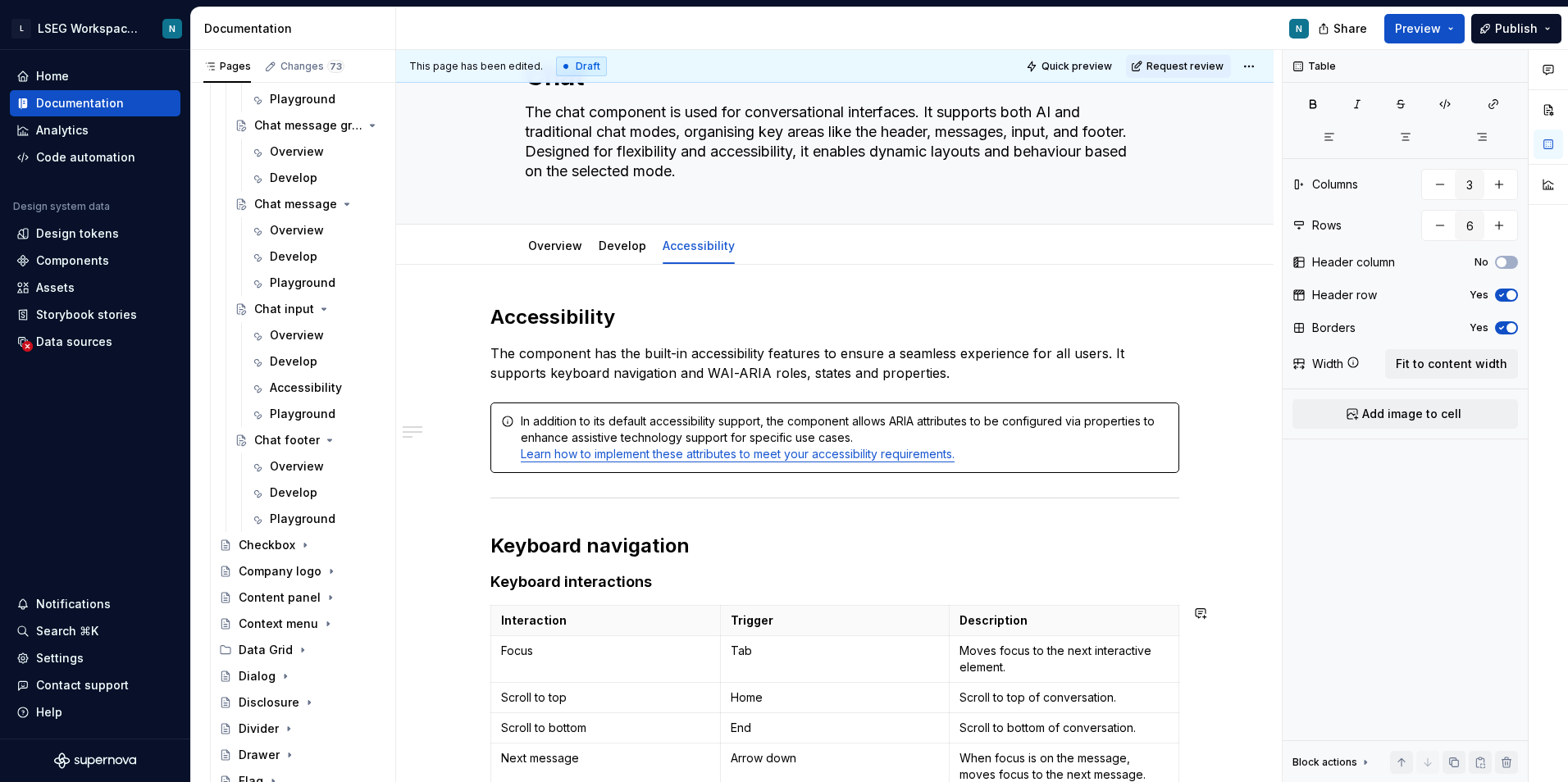
scroll to position [65, 0]
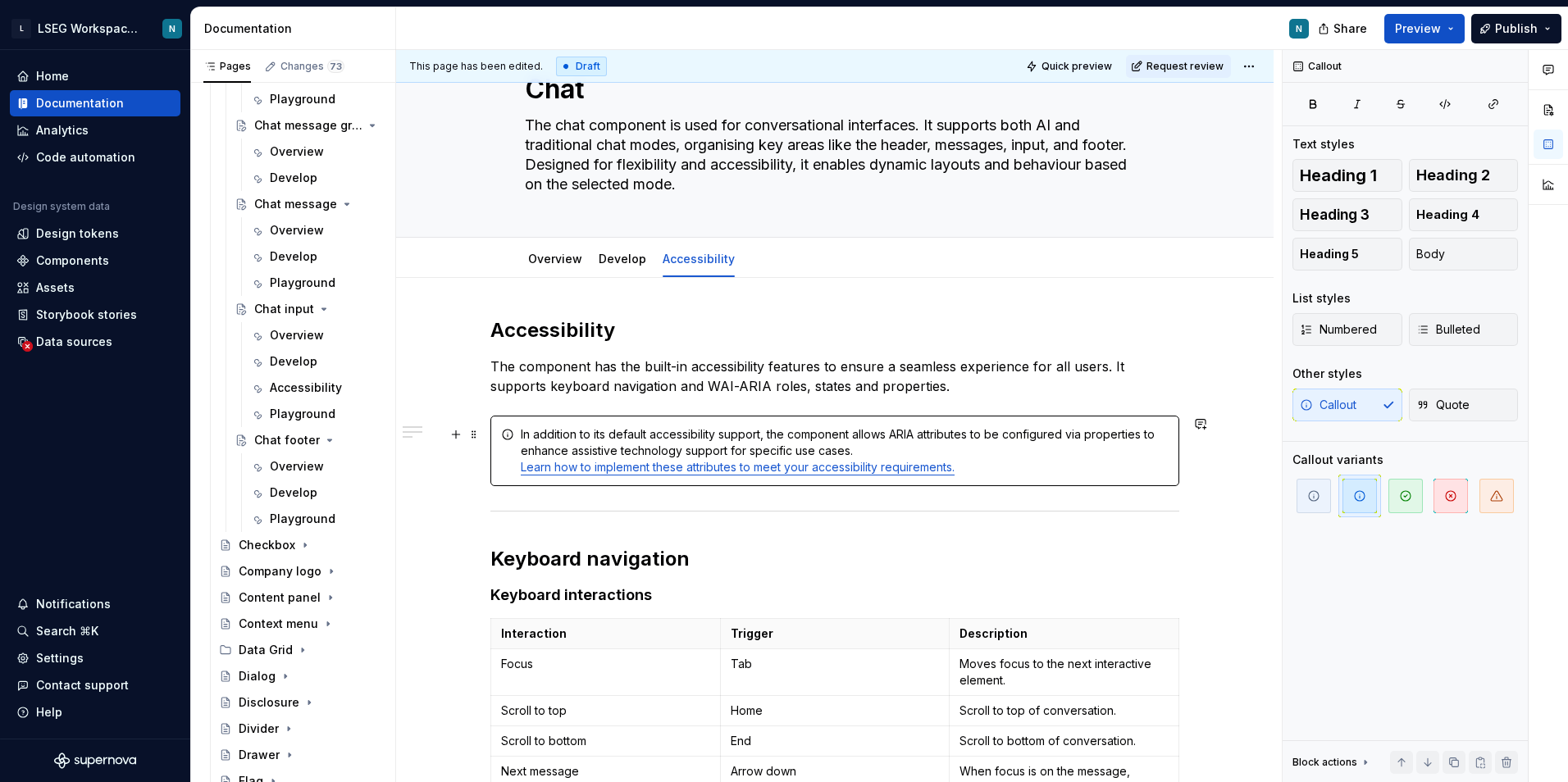
click at [1017, 466] on div "In addition to its default accessibility support, the component allows ARIA att…" at bounding box center [844, 450] width 648 height 49
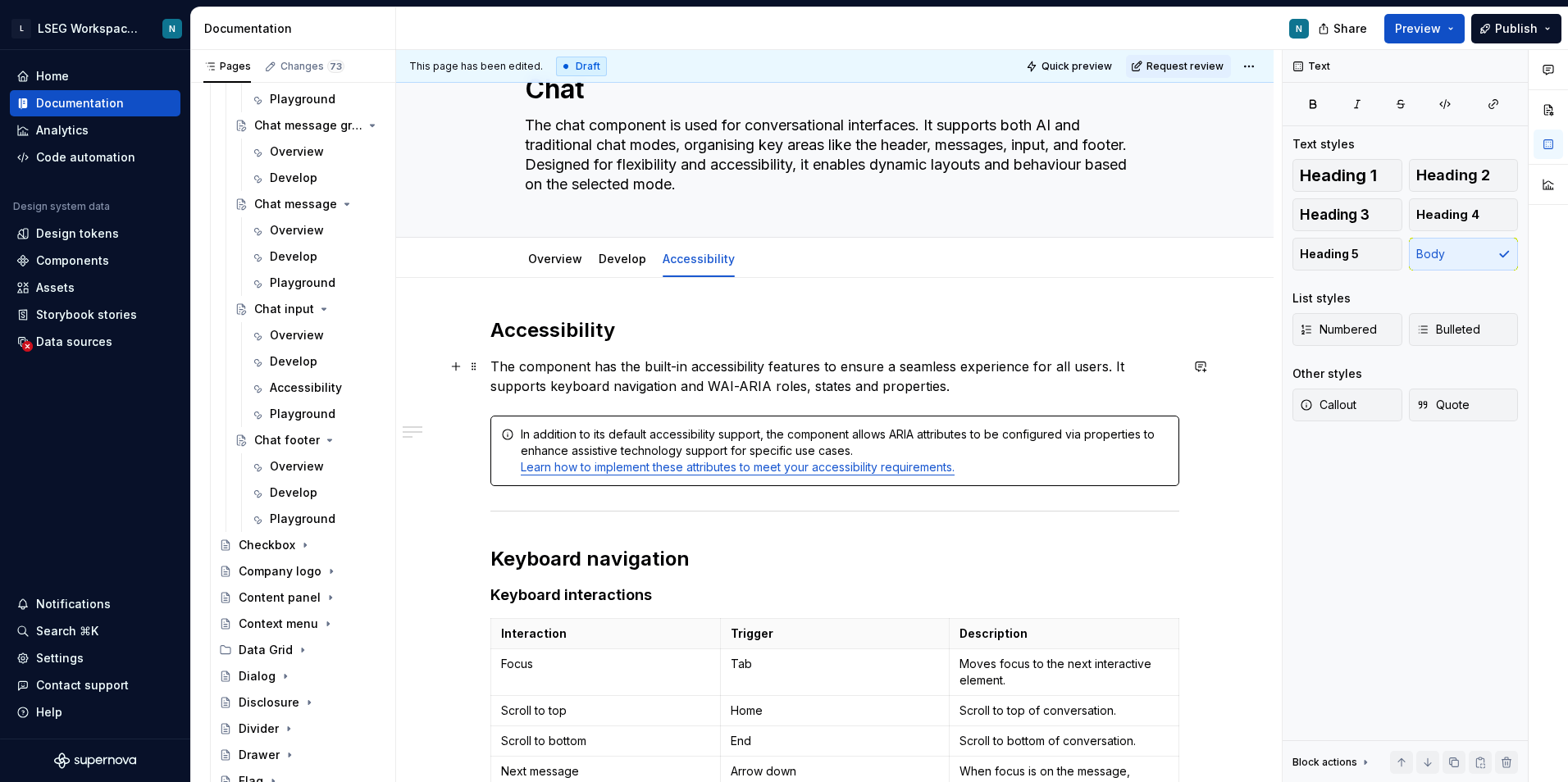
click at [707, 379] on p "The component has the built-in accessibility features to ensure a seamless expe…" at bounding box center [835, 376] width 689 height 39
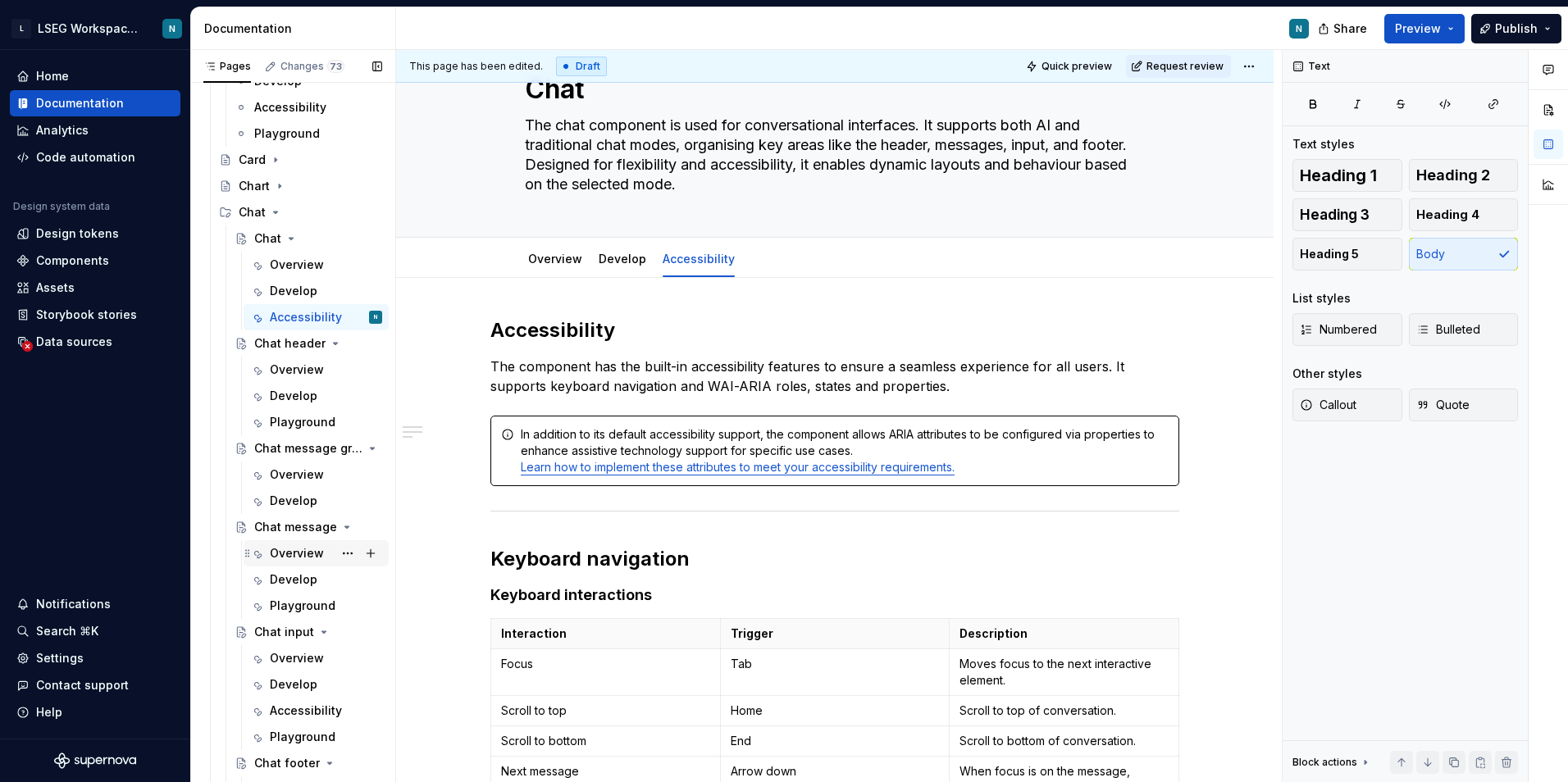
scroll to position [492, 0]
type textarea "*"
